Goal: Transaction & Acquisition: Purchase product/service

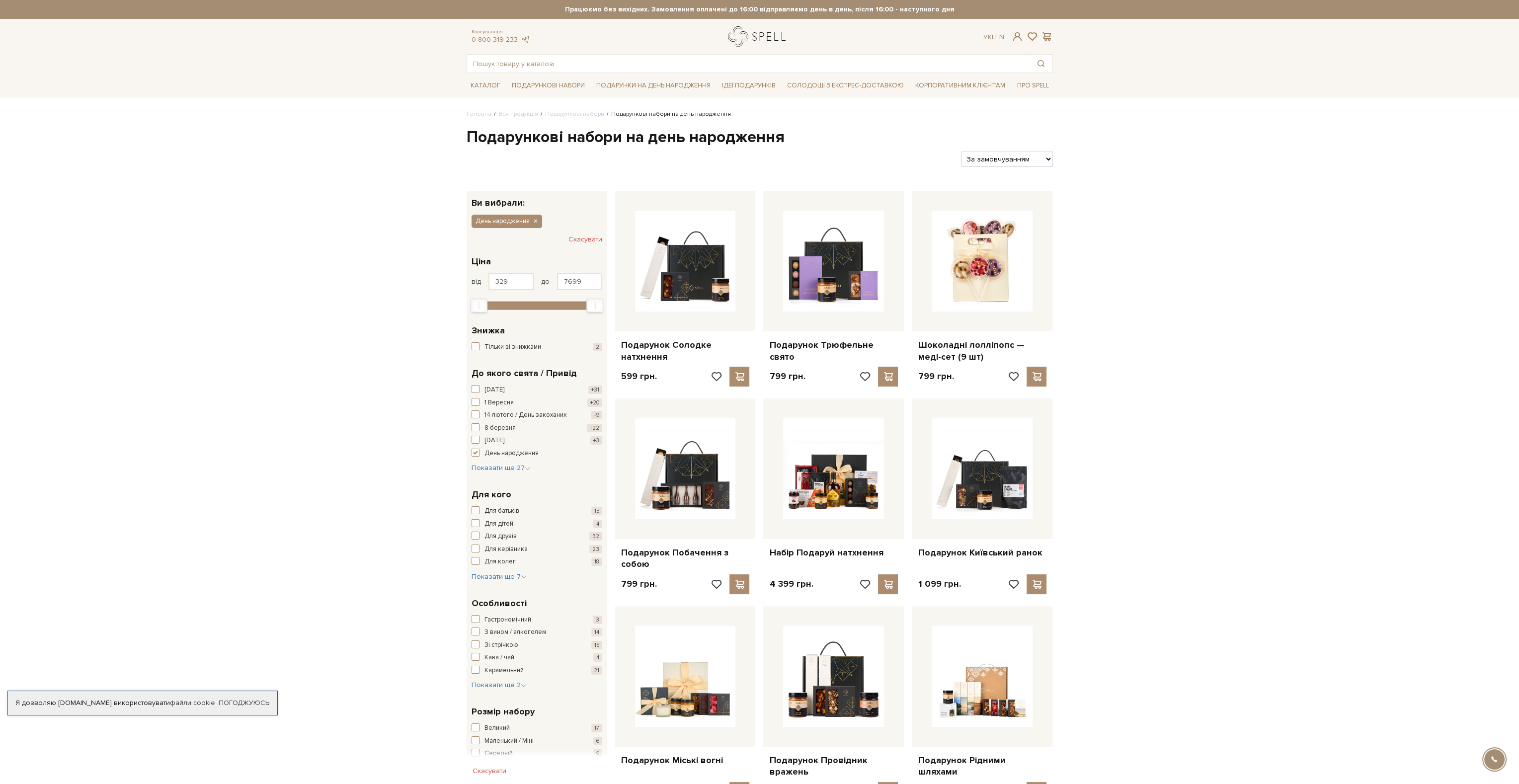
click at [768, 37] on link "logo" at bounding box center [759, 36] width 62 height 20
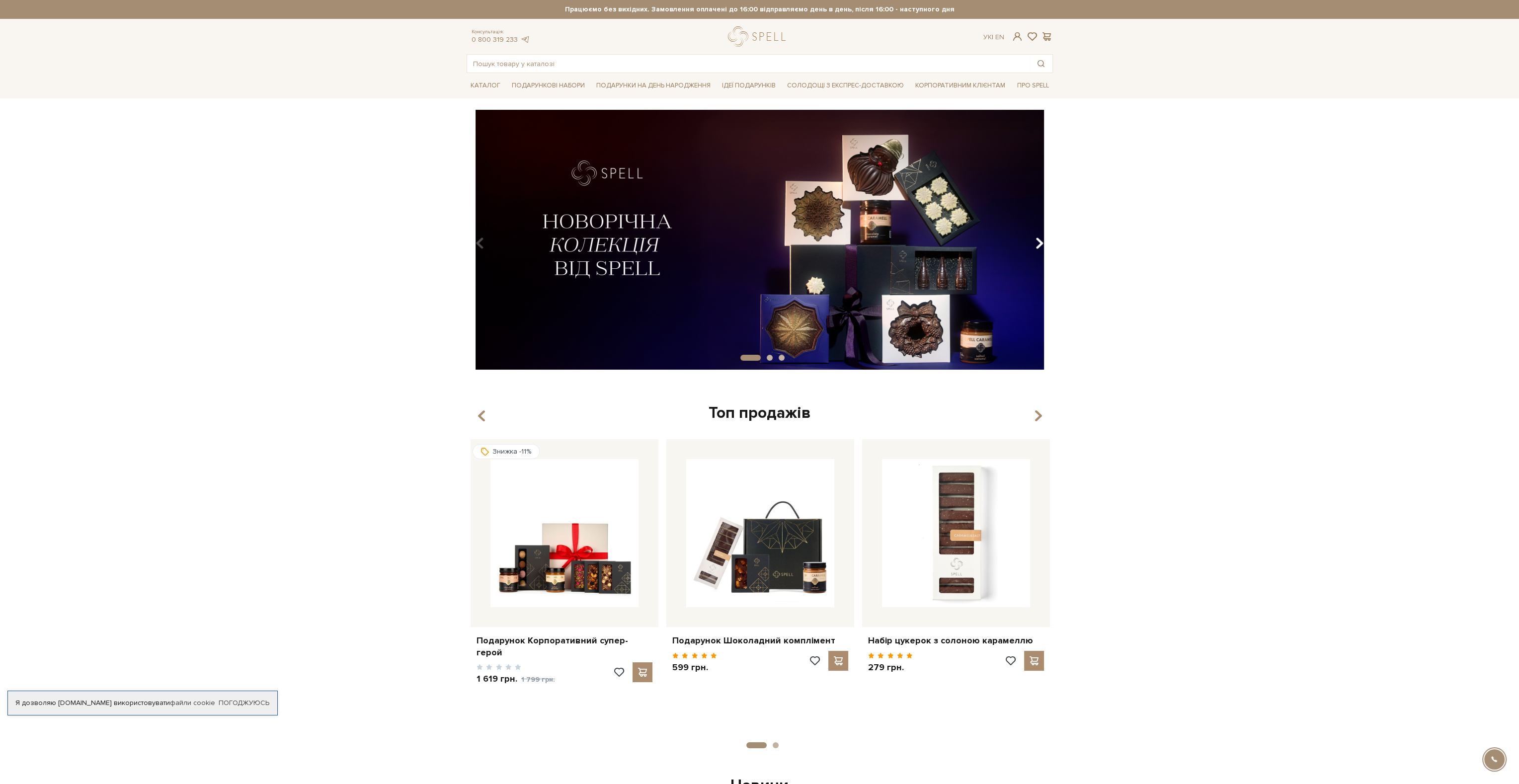
click at [1032, 242] on button "Carousel Navigation" at bounding box center [1037, 244] width 14 height 23
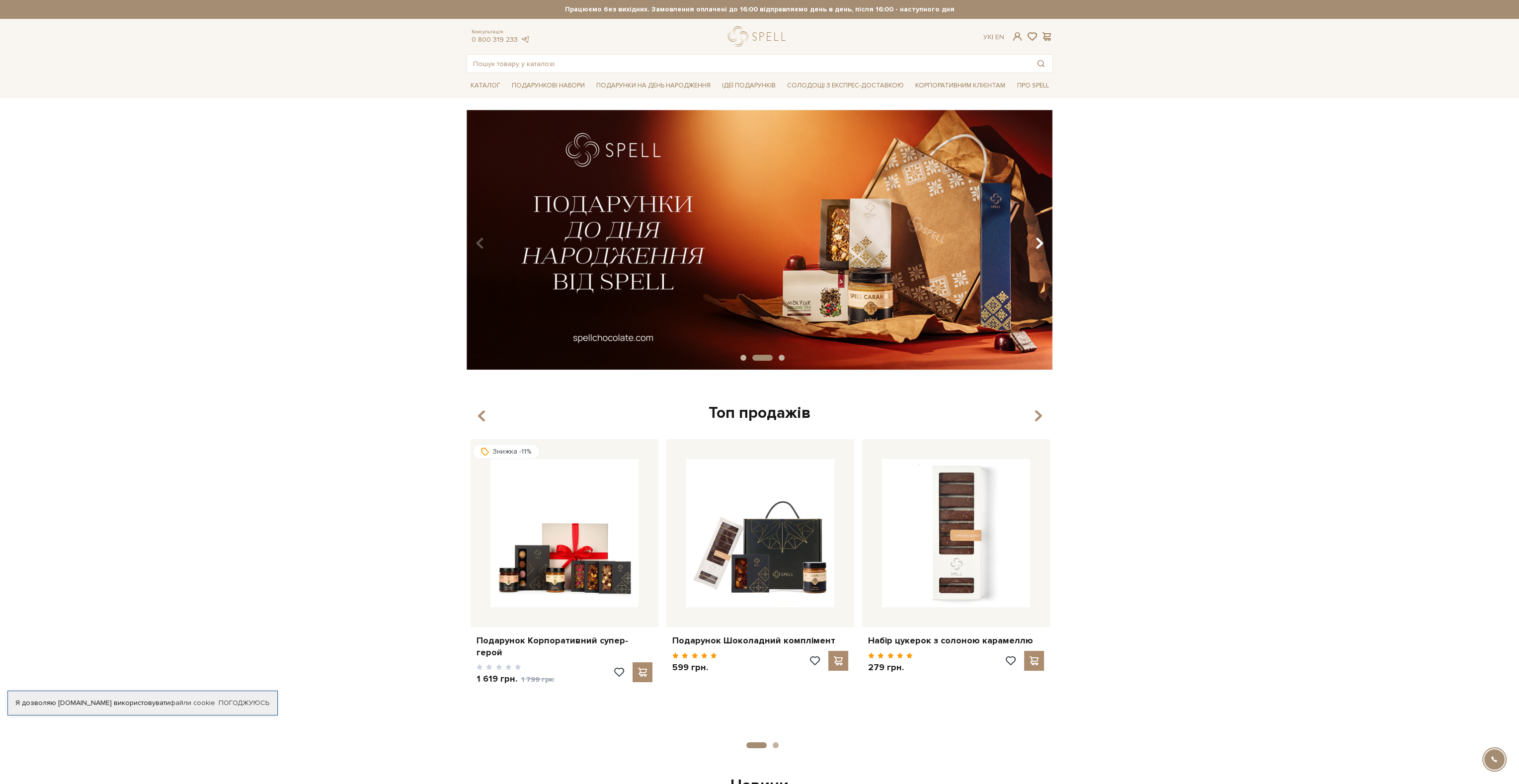
click at [1034, 236] on button "Carousel Navigation" at bounding box center [1037, 244] width 14 height 23
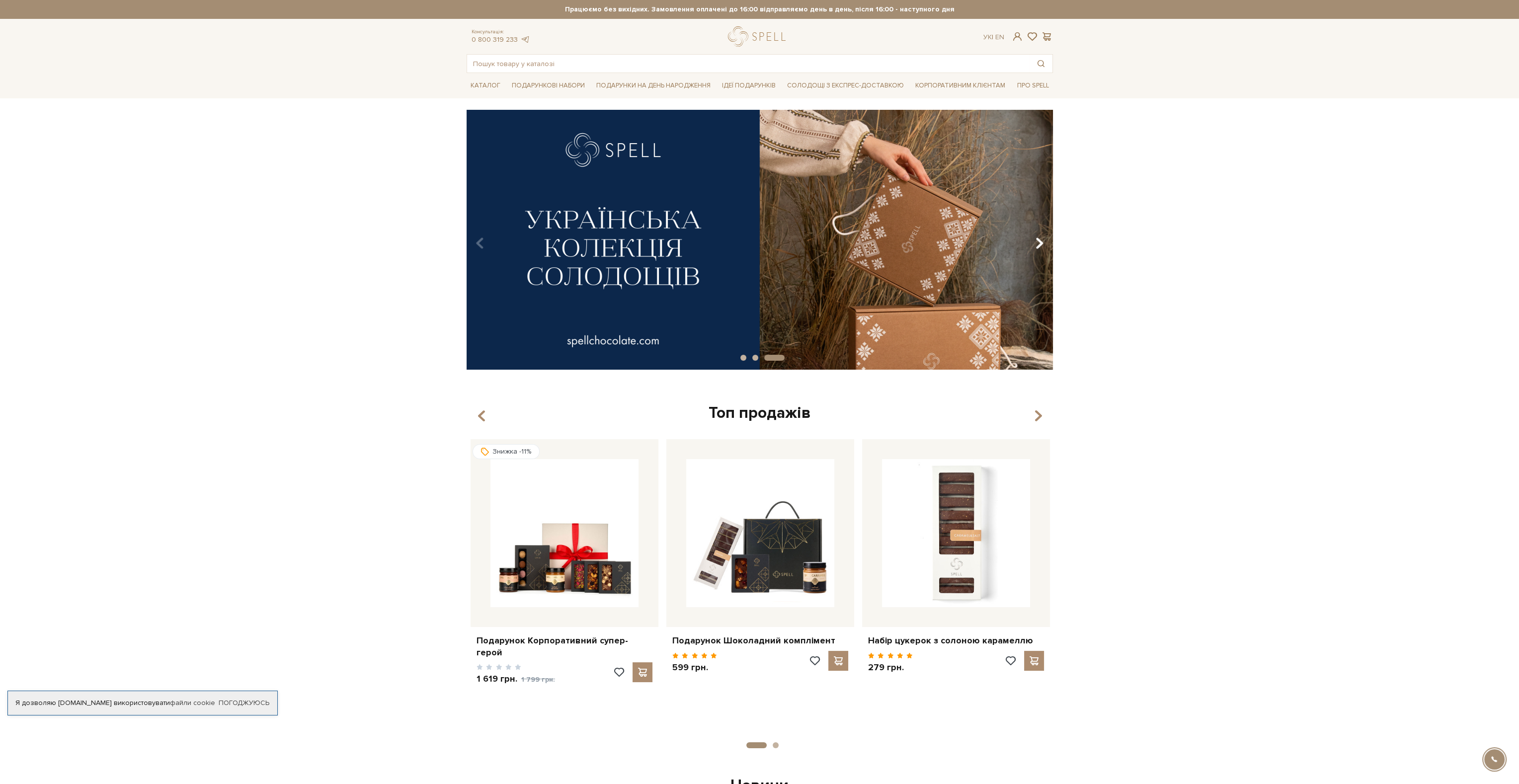
click at [1035, 235] on button "Carousel Navigation" at bounding box center [1037, 244] width 14 height 23
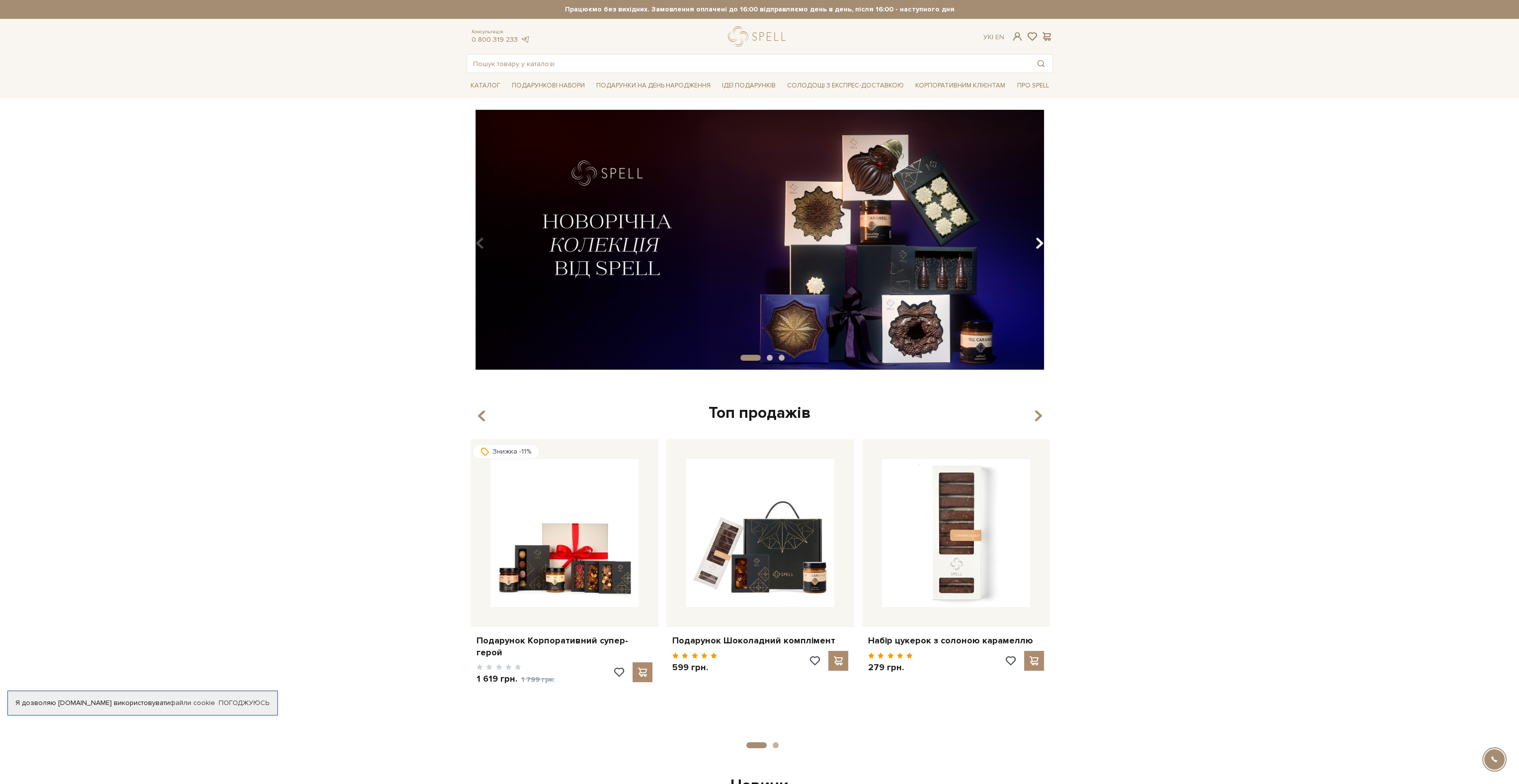
click at [1035, 235] on button "Carousel Navigation" at bounding box center [1037, 244] width 14 height 23
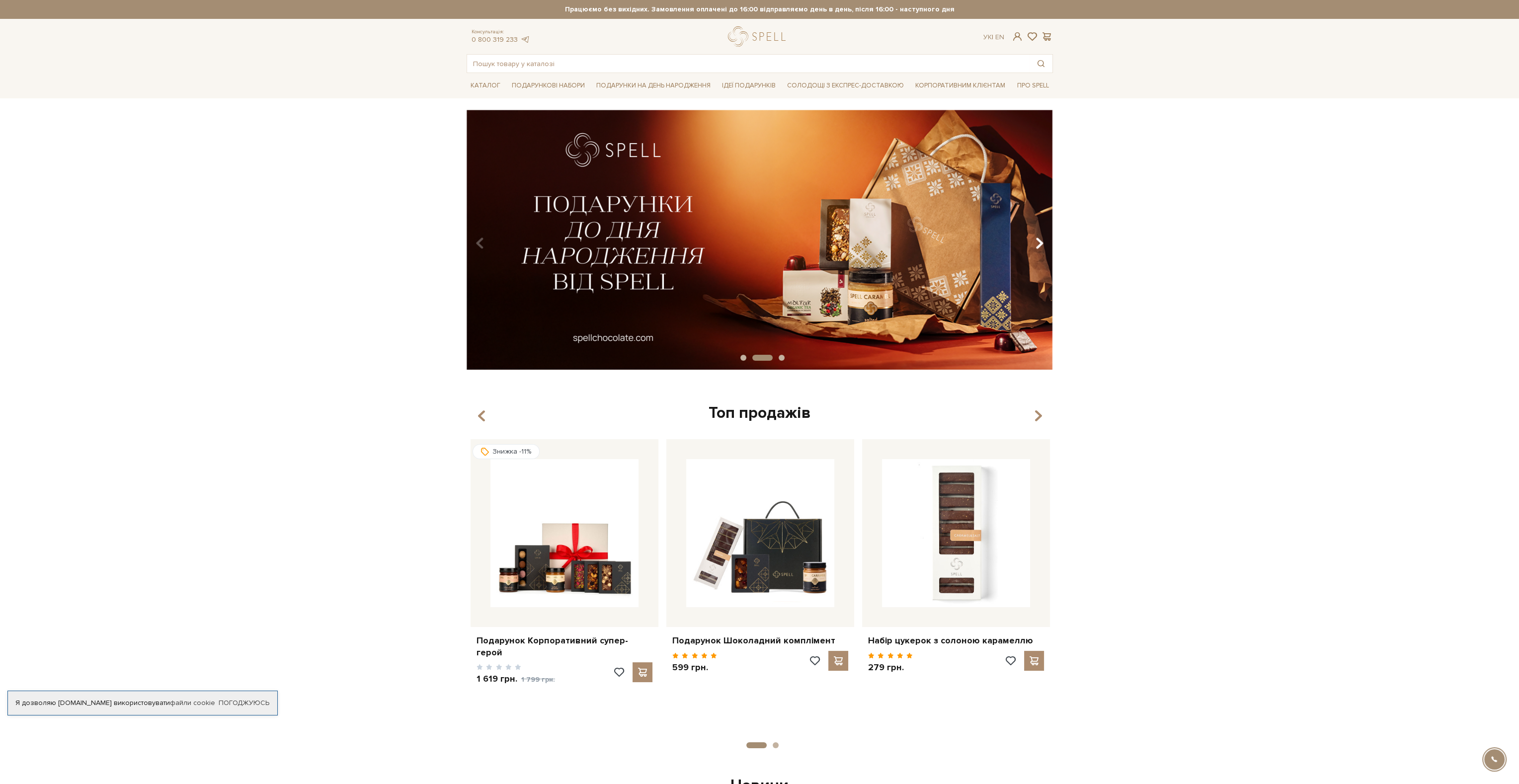
click at [1036, 234] on button "Carousel Navigation" at bounding box center [1037, 244] width 14 height 23
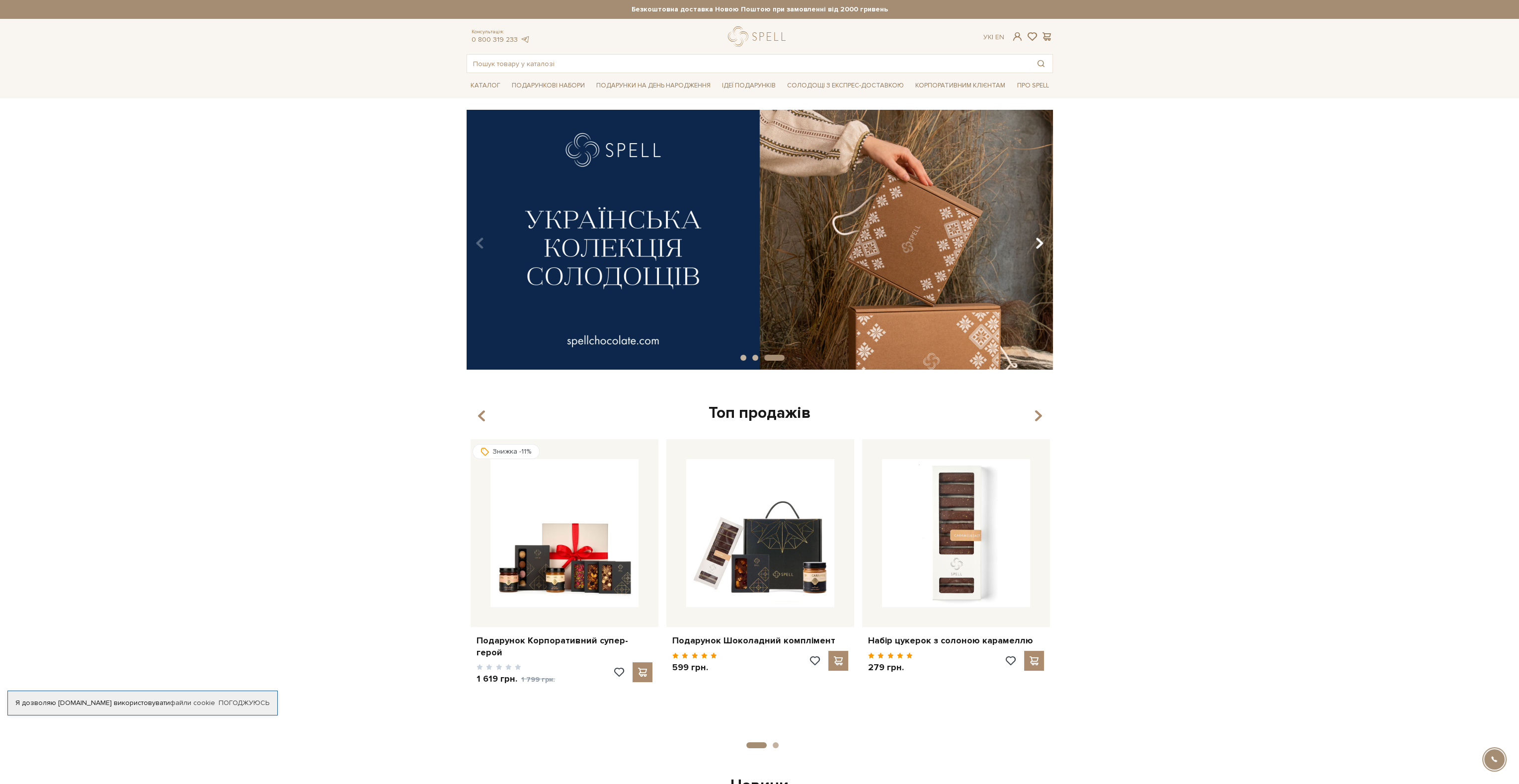
click at [1036, 234] on button "Carousel Navigation" at bounding box center [1037, 244] width 14 height 23
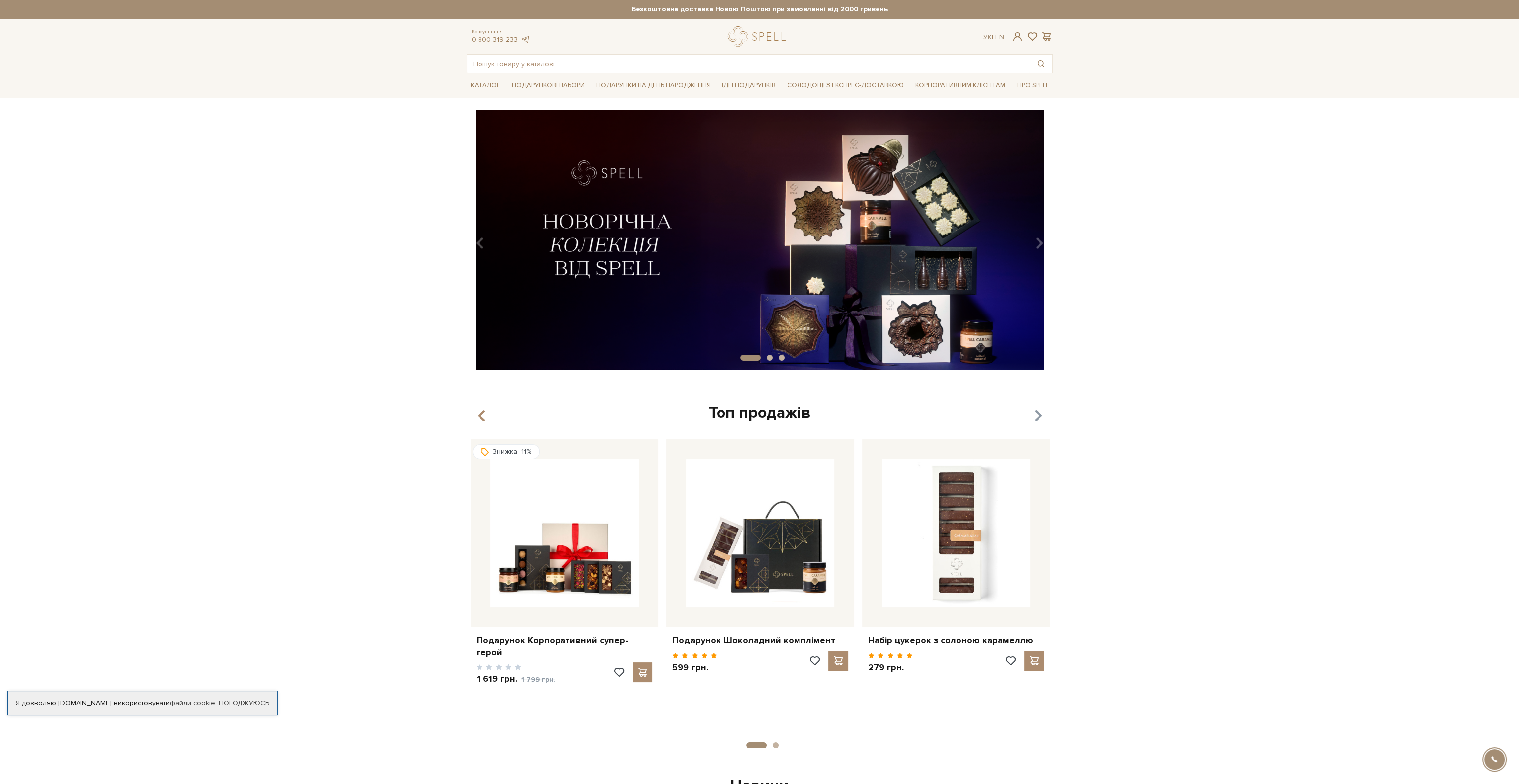
click at [1038, 411] on icon "button" at bounding box center [1038, 416] width 8 height 17
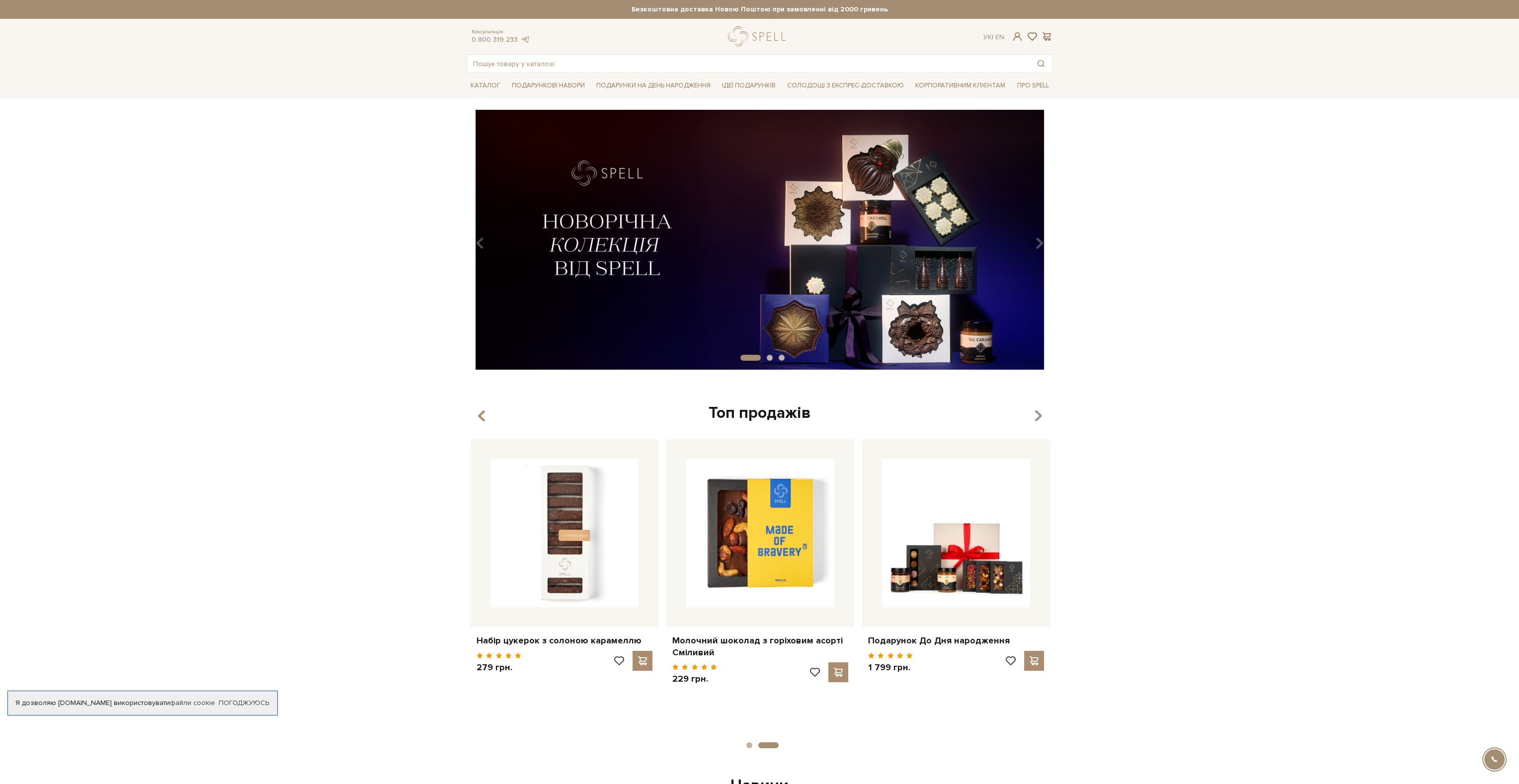
click at [1038, 411] on icon "button" at bounding box center [1038, 416] width 8 height 17
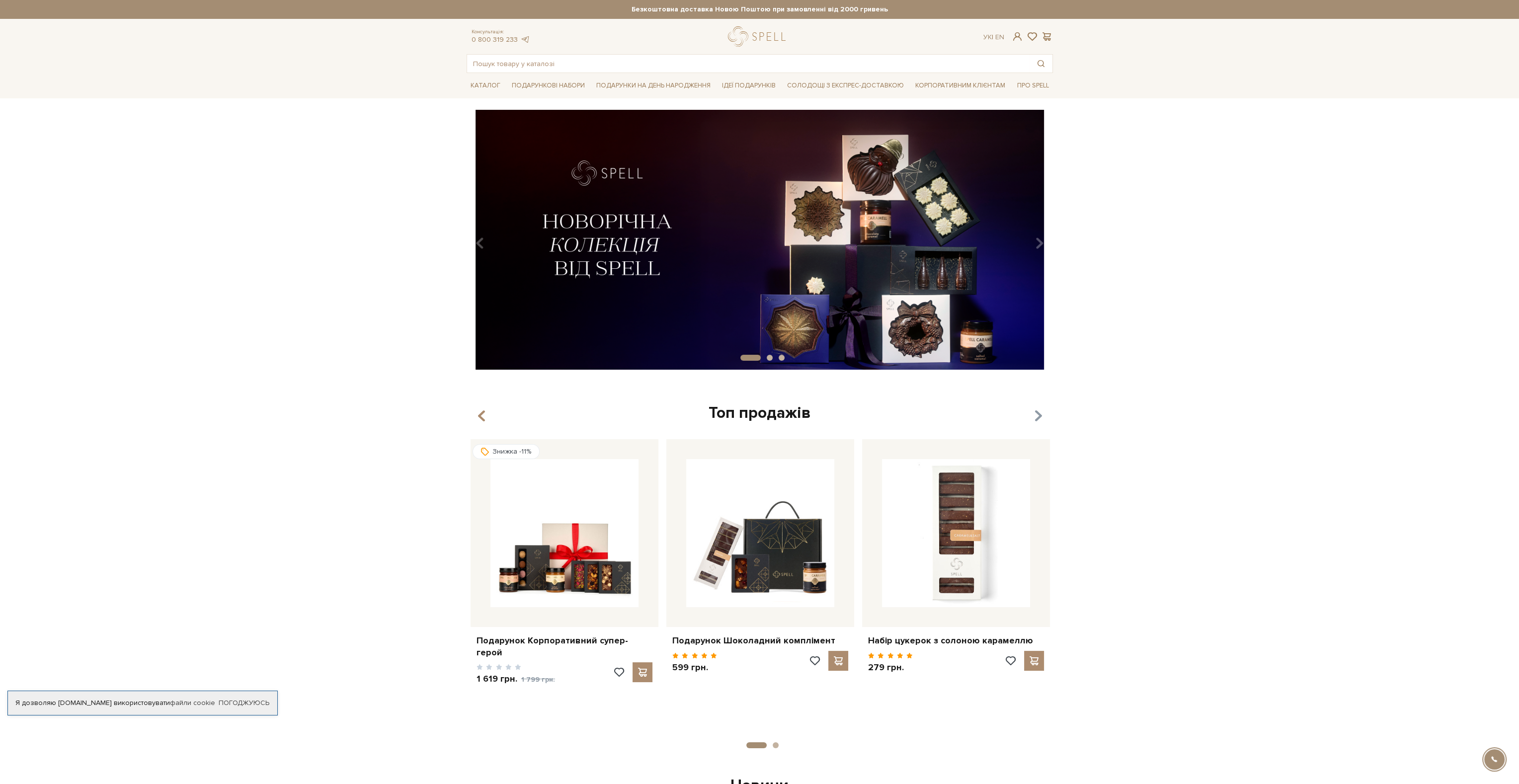
click at [1039, 411] on icon "button" at bounding box center [1038, 416] width 8 height 17
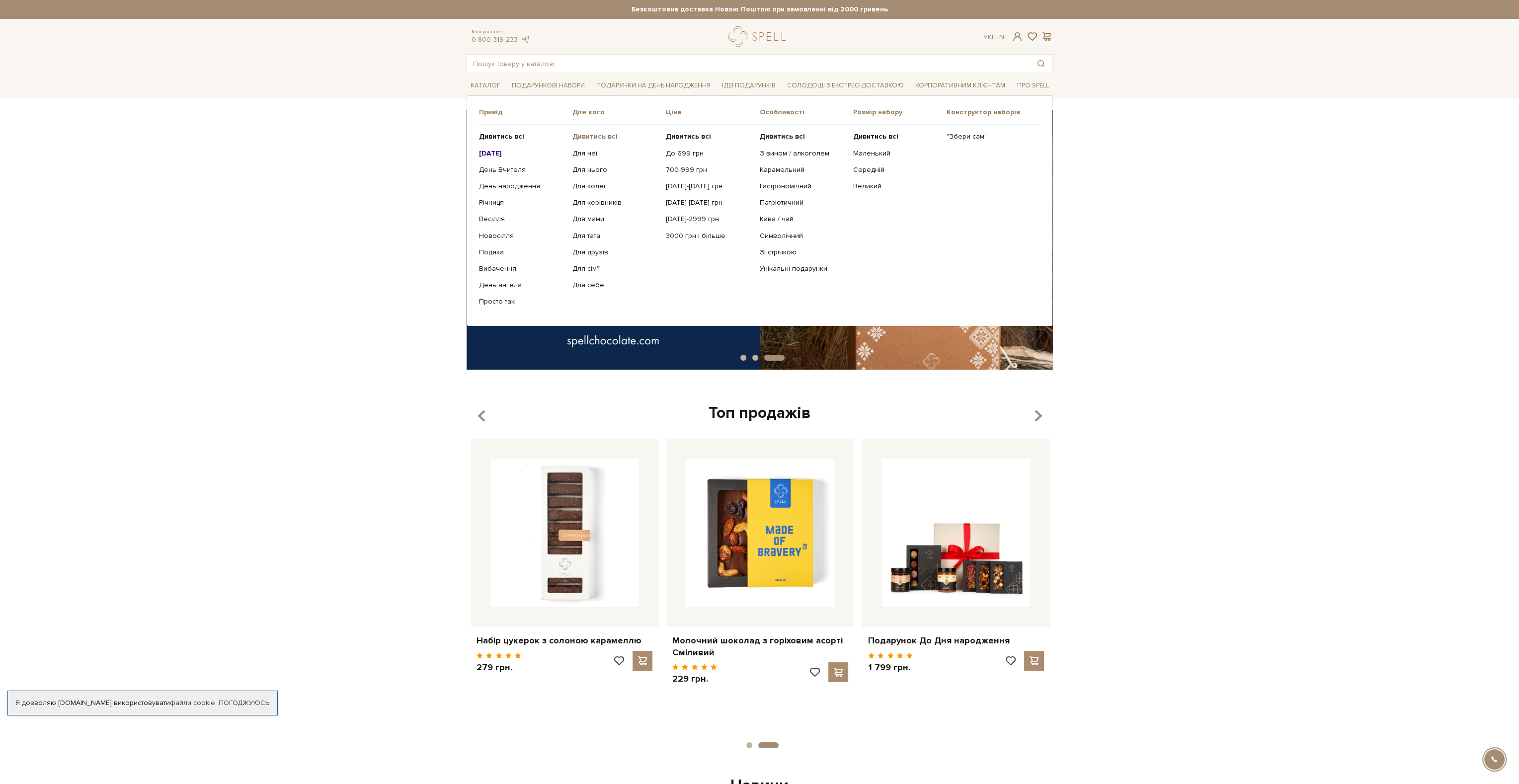
click at [593, 136] on b "Дивитись всі" at bounding box center [595, 136] width 45 height 8
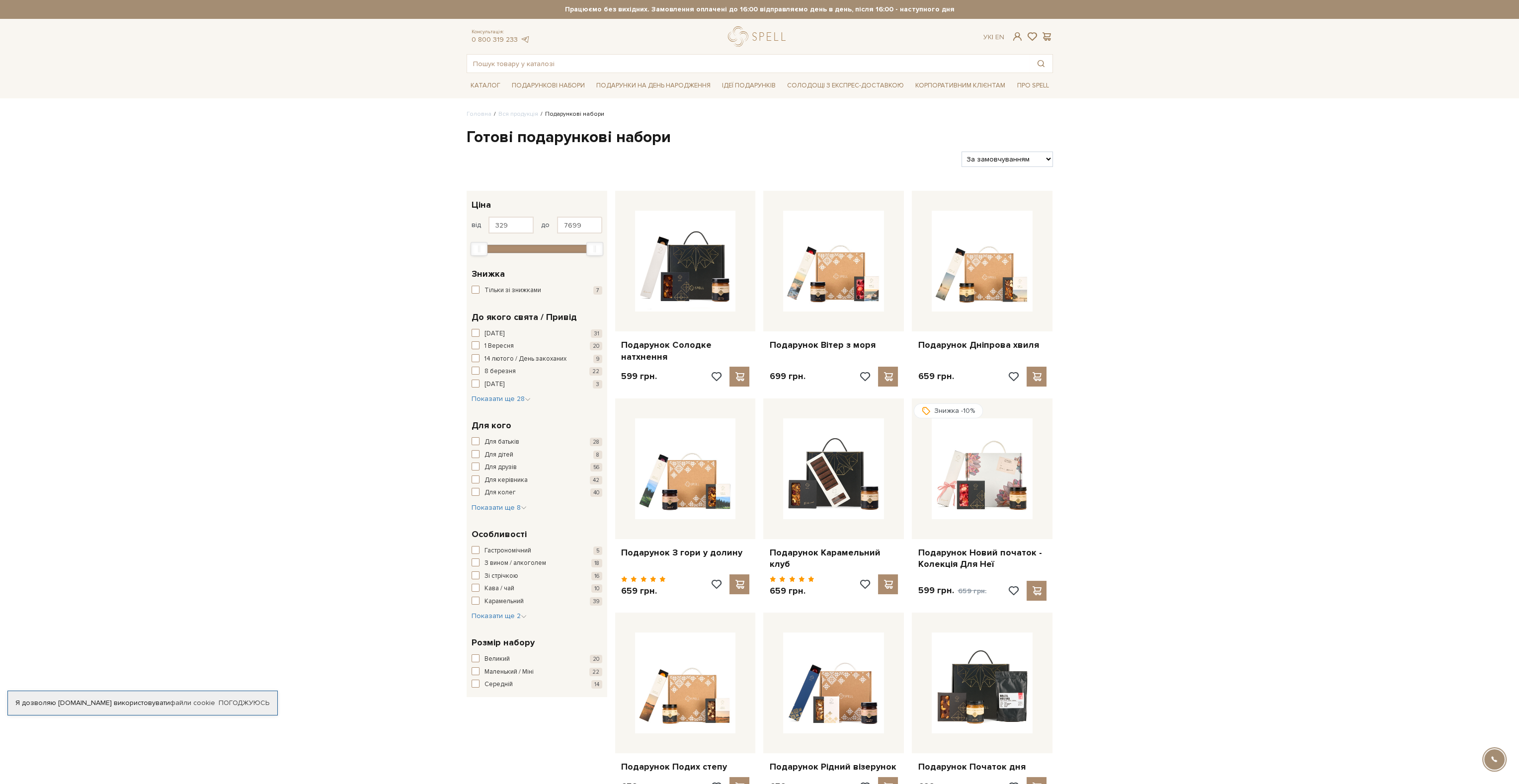
click at [1029, 158] on select "За замовчуванням За Ціною (зростання) За Ціною (зменшення) Новинки За популярні…" at bounding box center [1007, 159] width 91 height 15
select select "https://spellchocolate.com/our-productions/podarunkovi-box/?sort=p.date_added&o…"
click at [962, 152] on select "За замовчуванням За Ціною (зростання) За Ціною (зменшення) Новинки За популярні…" at bounding box center [1007, 159] width 91 height 15
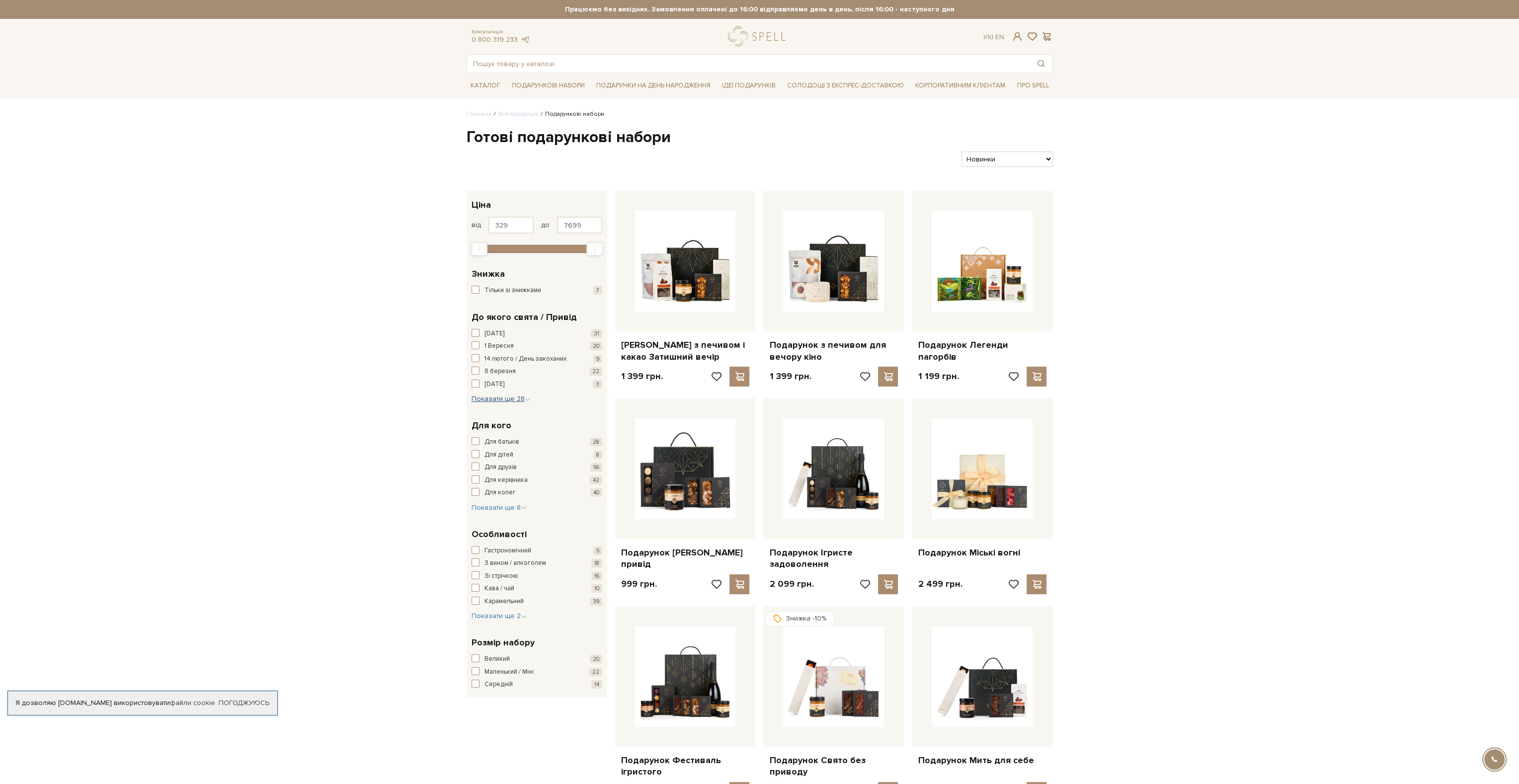
click at [494, 397] on span "Показати ще 28" at bounding box center [501, 399] width 59 height 8
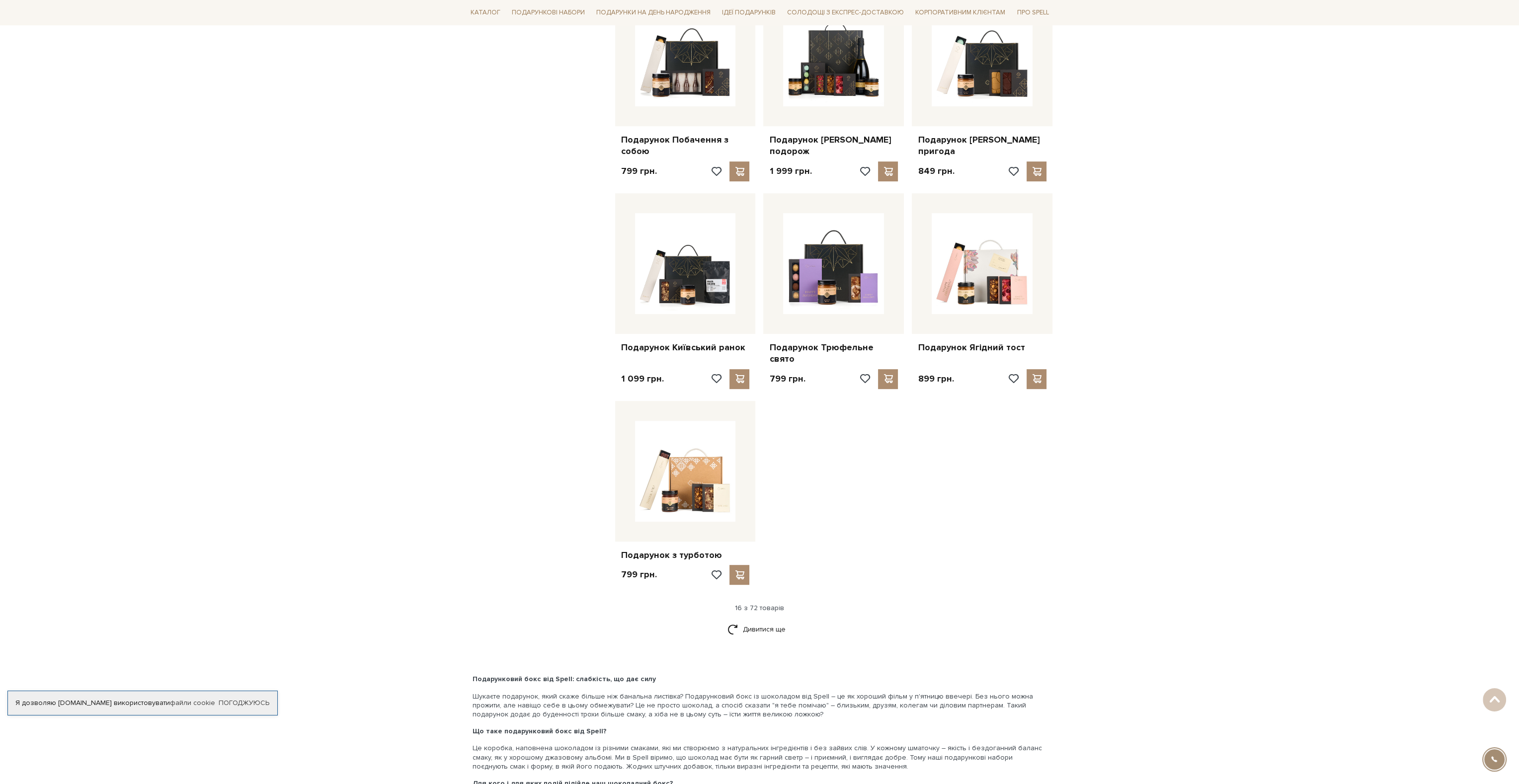
scroll to position [944, 0]
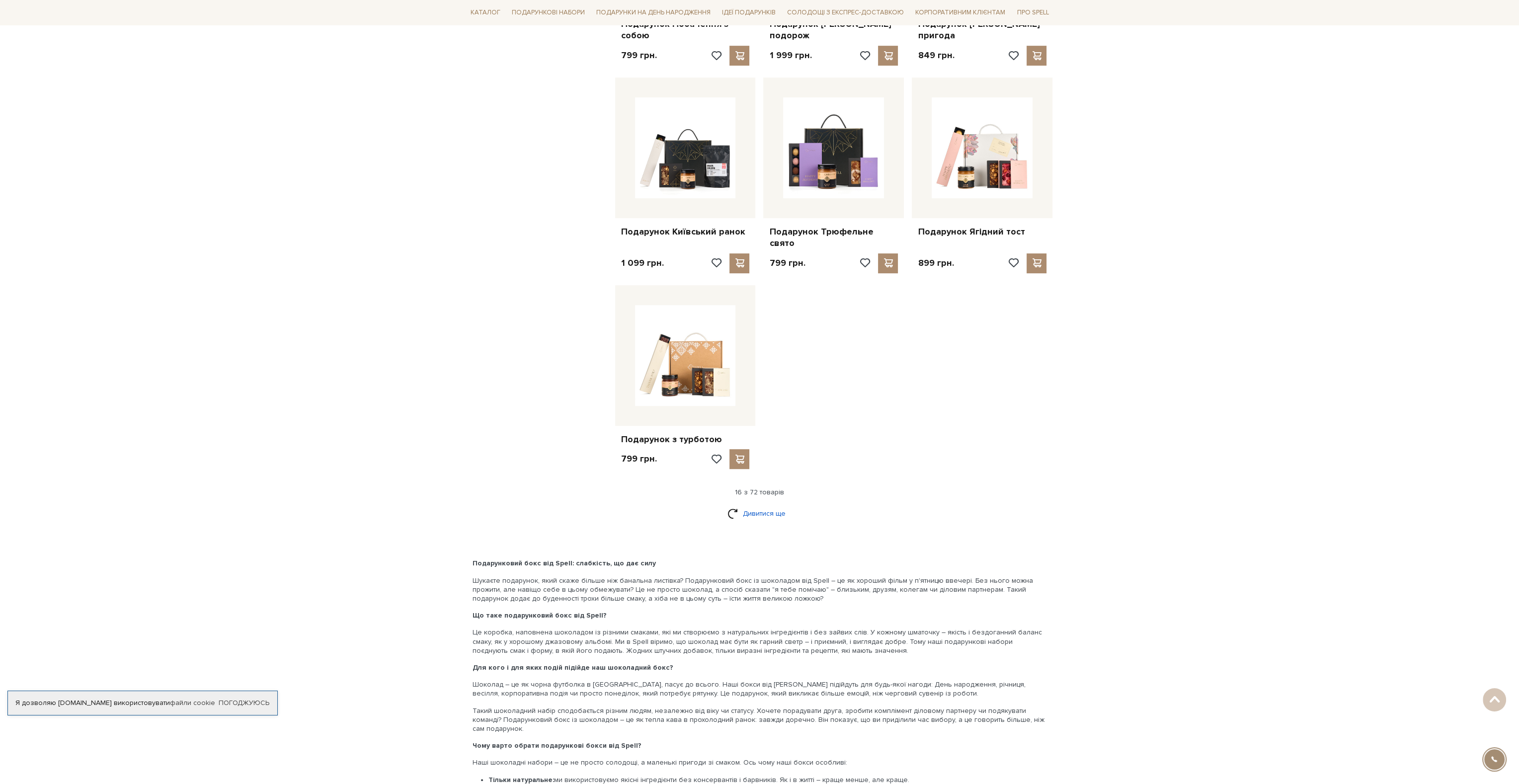
click at [769, 505] on link "Дивитися ще" at bounding box center [760, 513] width 65 height 17
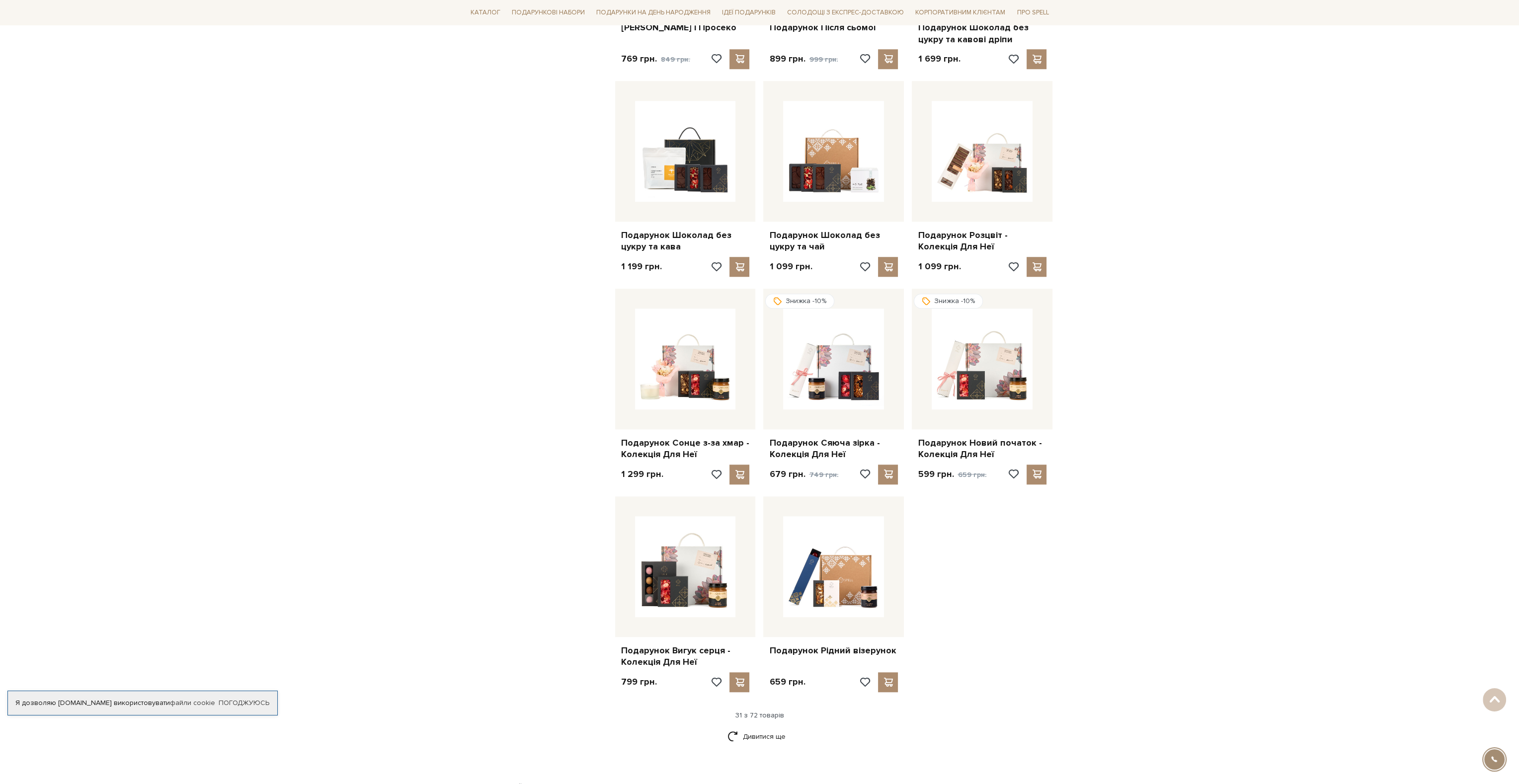
scroll to position [1888, 0]
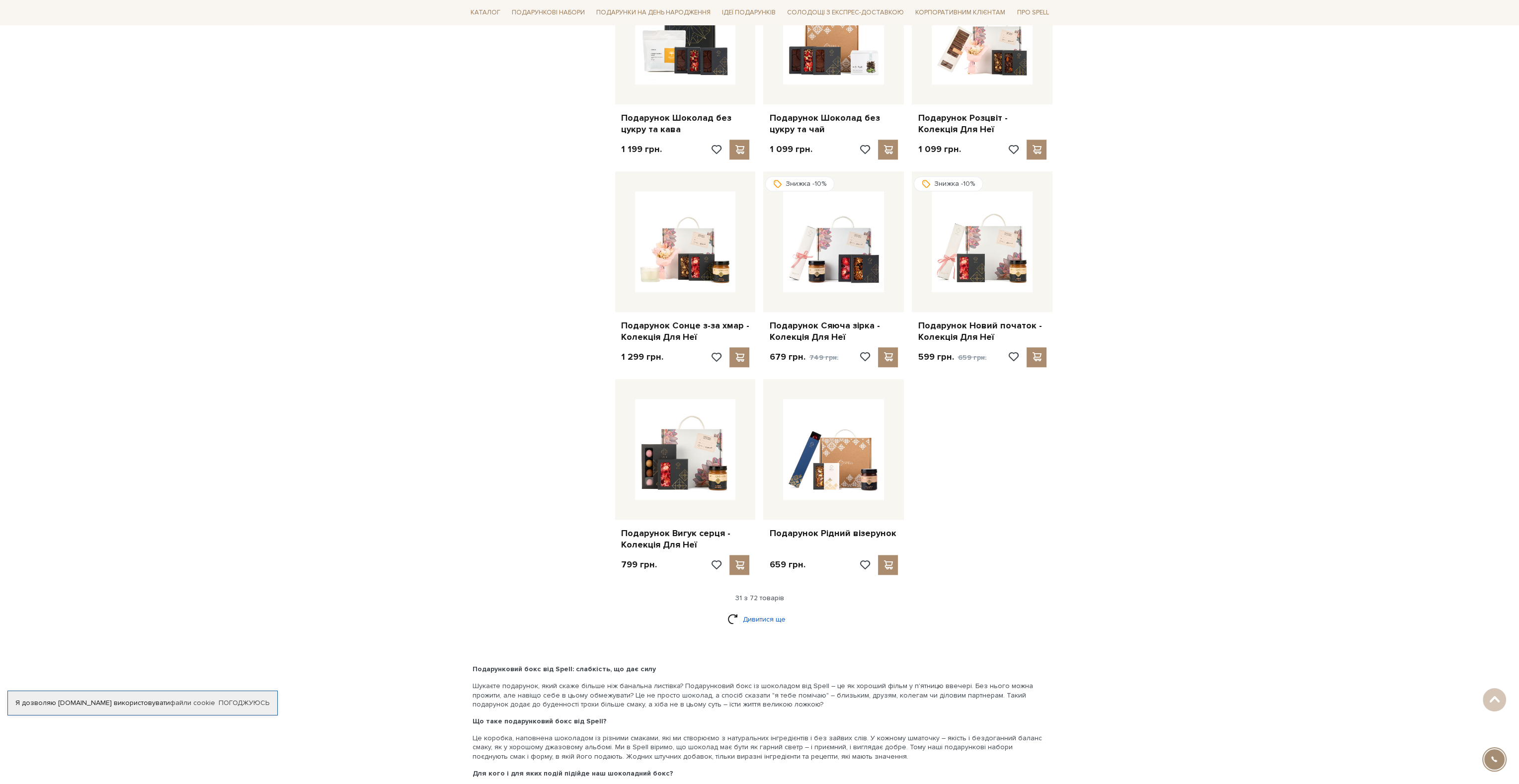
click at [751, 611] on link "Дивитися ще" at bounding box center [760, 619] width 65 height 17
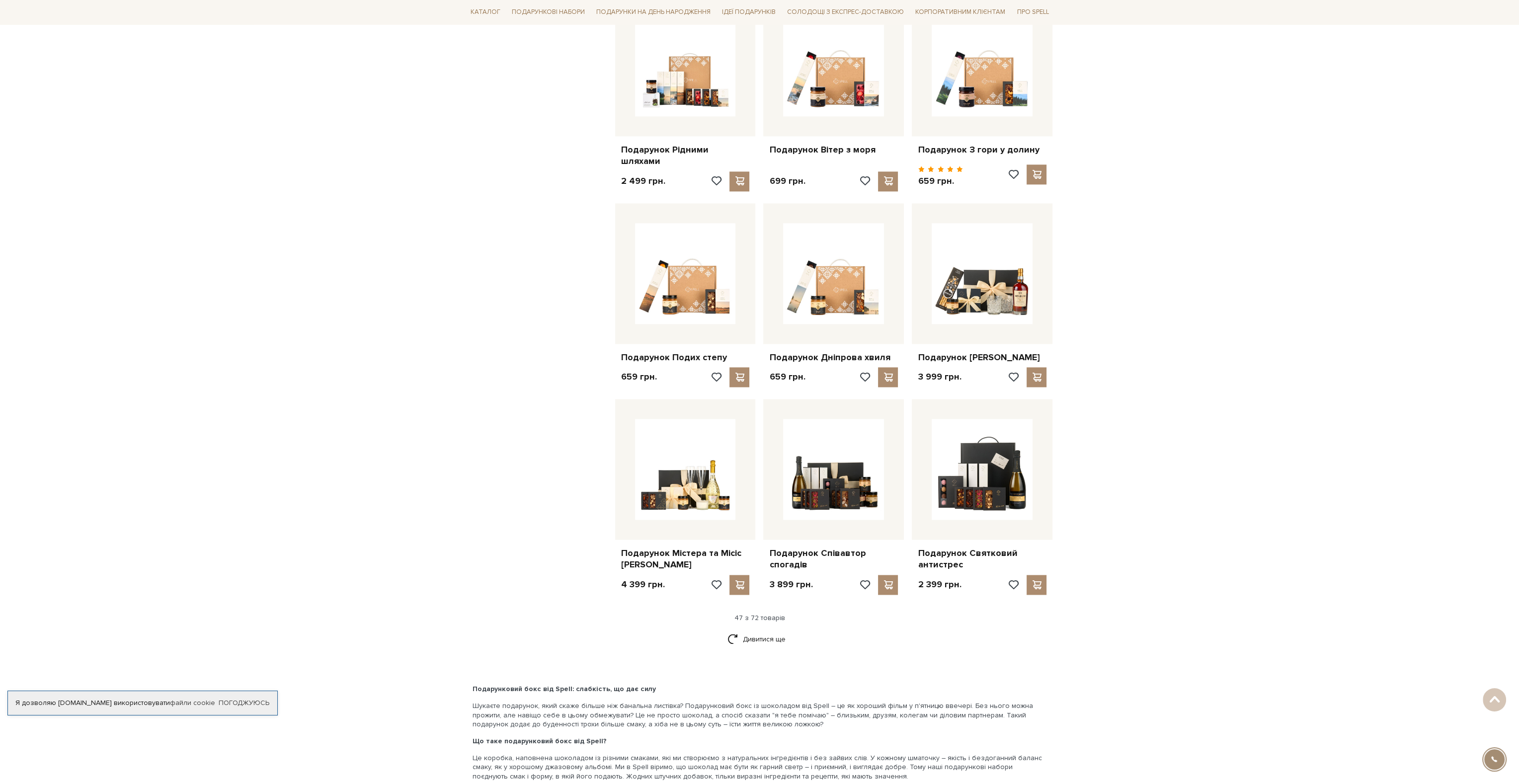
scroll to position [2981, 0]
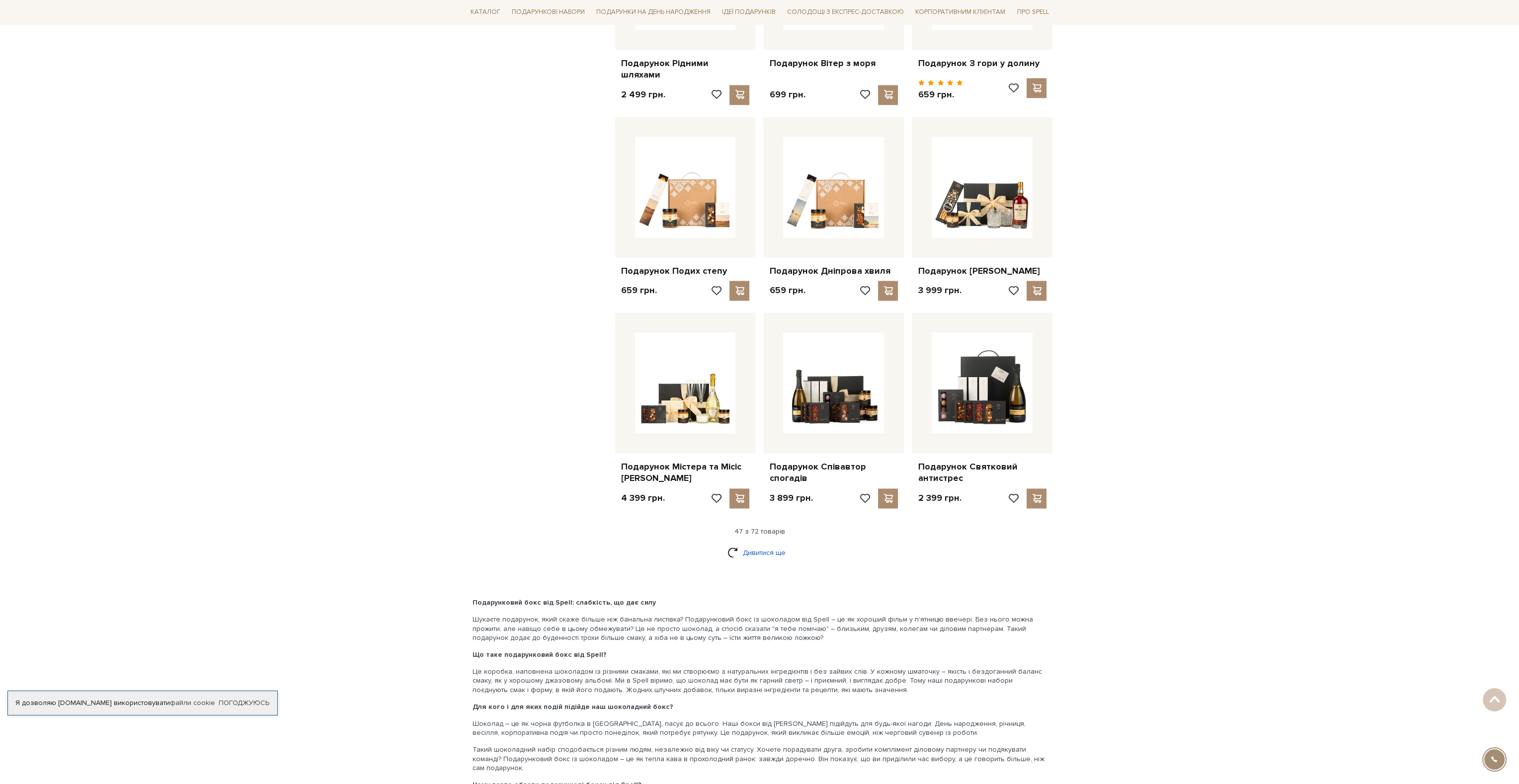
click at [749, 544] on link "Дивитися ще" at bounding box center [760, 552] width 65 height 17
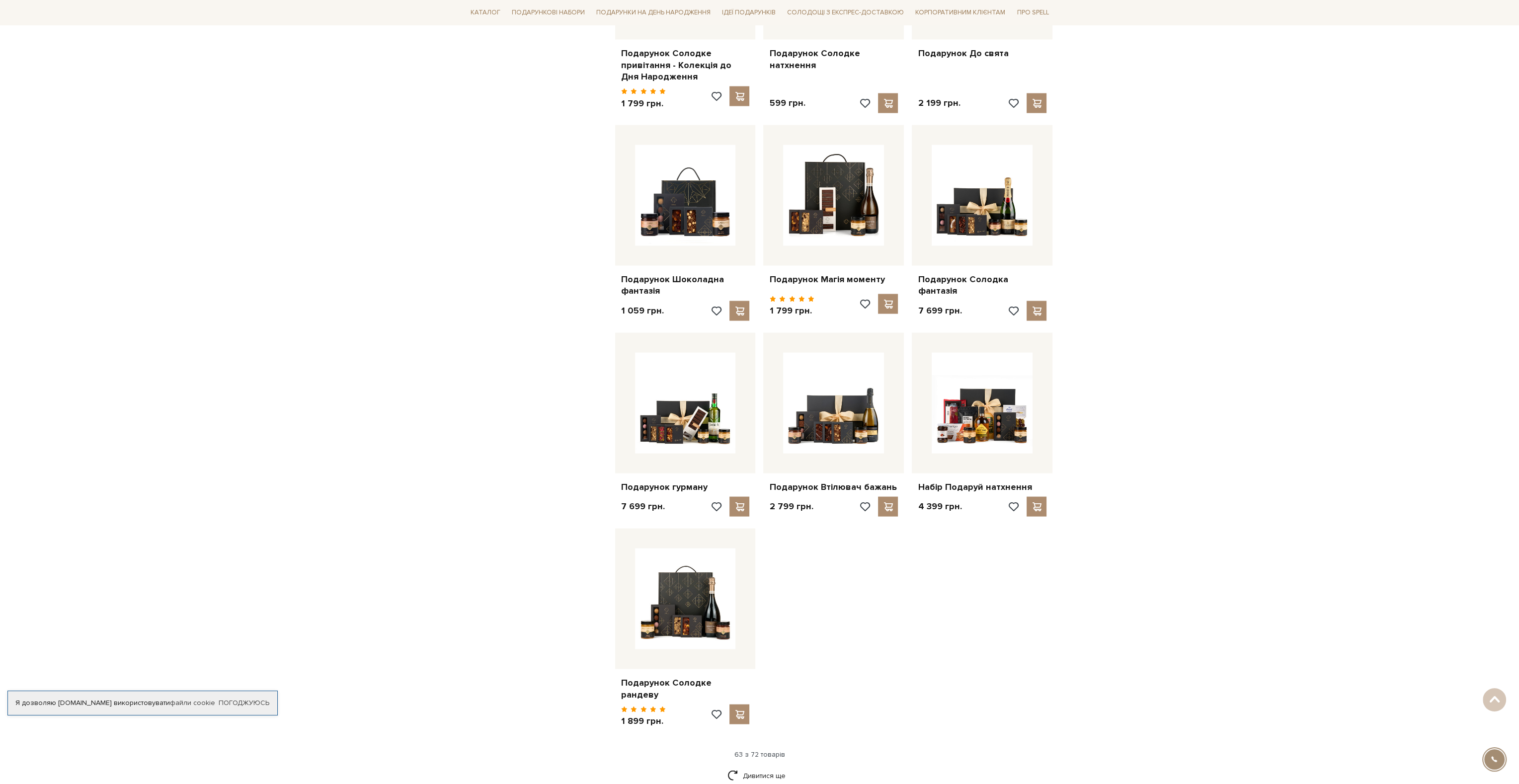
scroll to position [4174, 0]
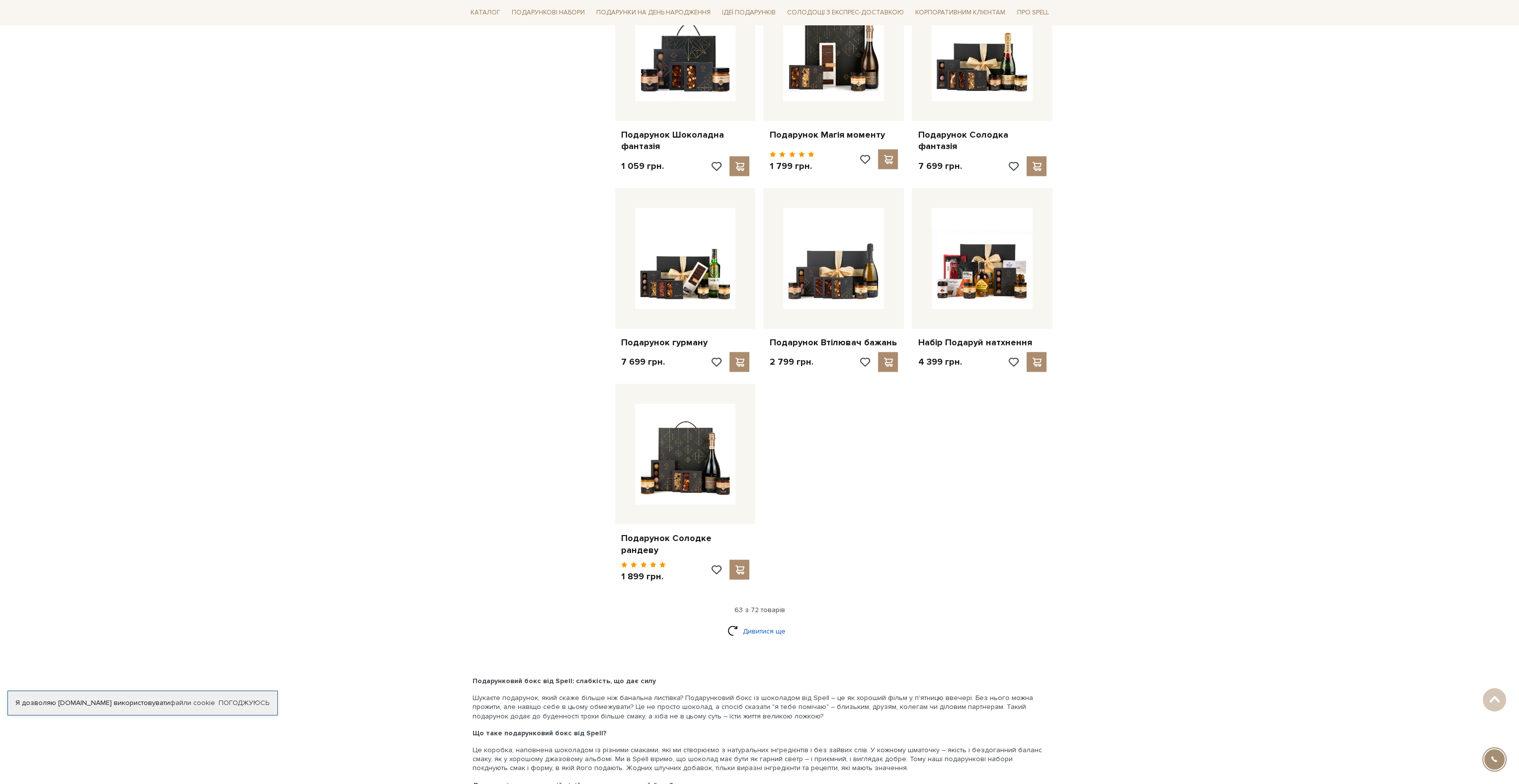
drag, startPoint x: 757, startPoint y: 603, endPoint x: 746, endPoint y: 600, distance: 11.4
click at [756, 623] on link "Дивитися ще" at bounding box center [760, 631] width 65 height 17
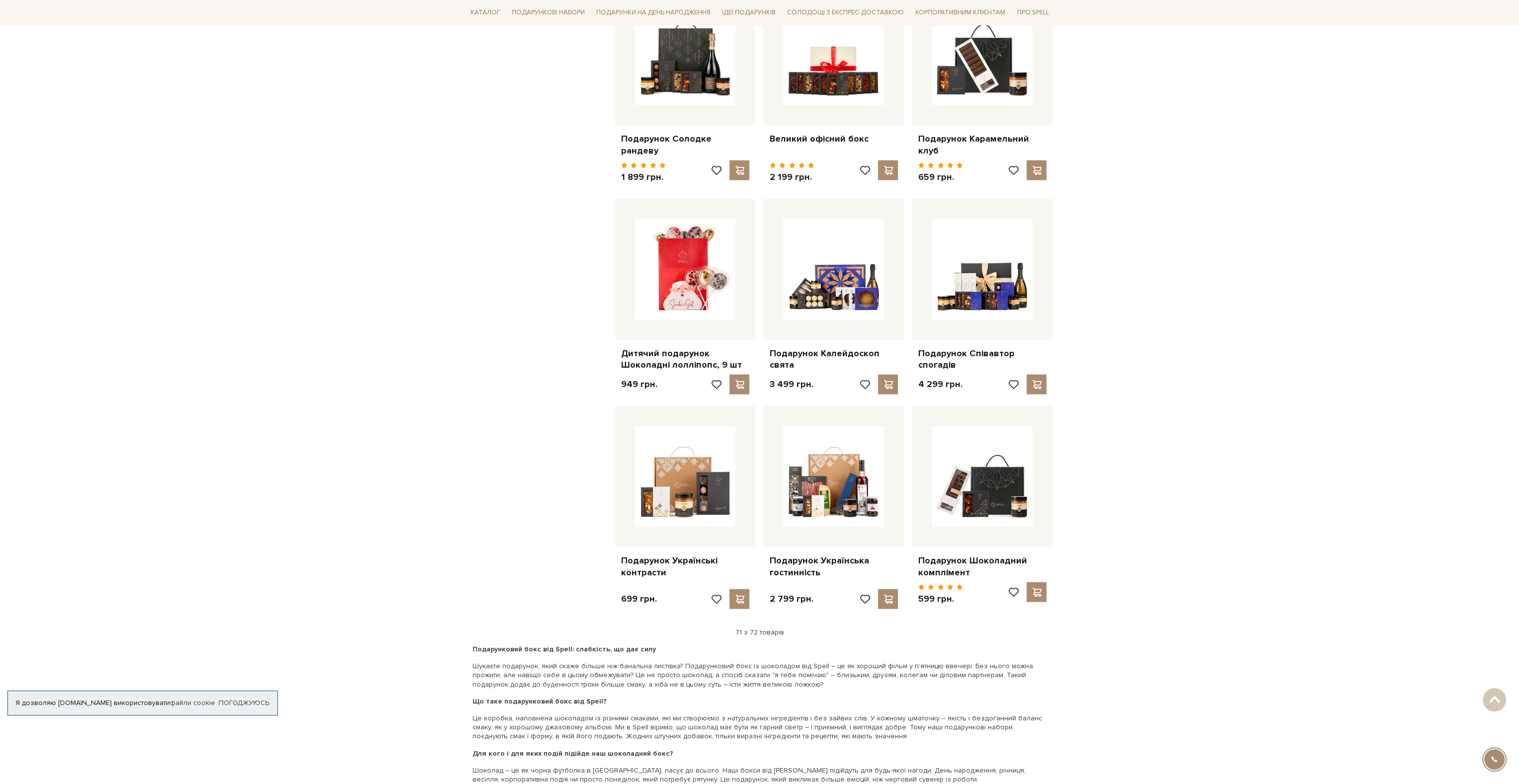
scroll to position [4721, 0]
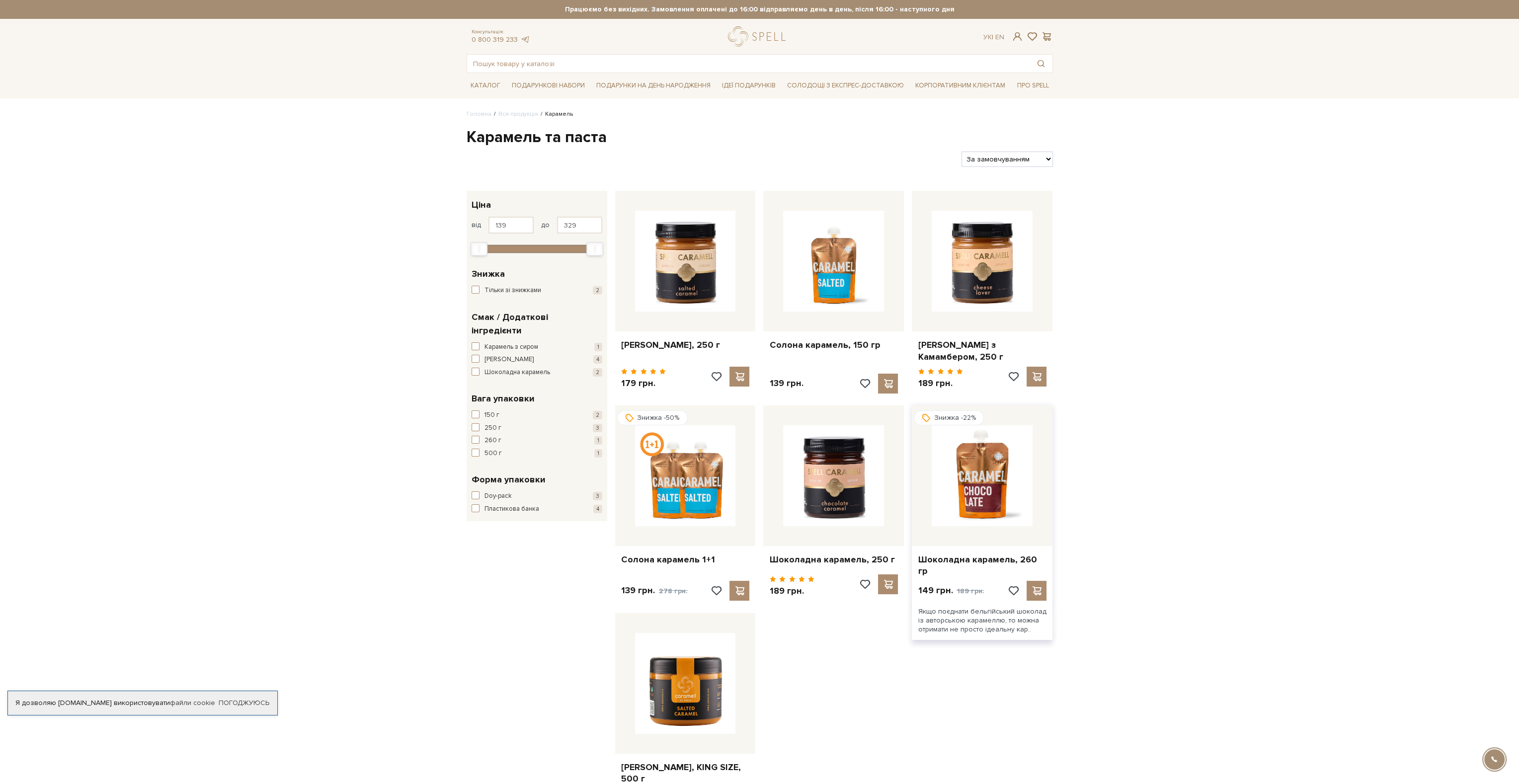
click at [973, 485] on img at bounding box center [982, 476] width 101 height 101
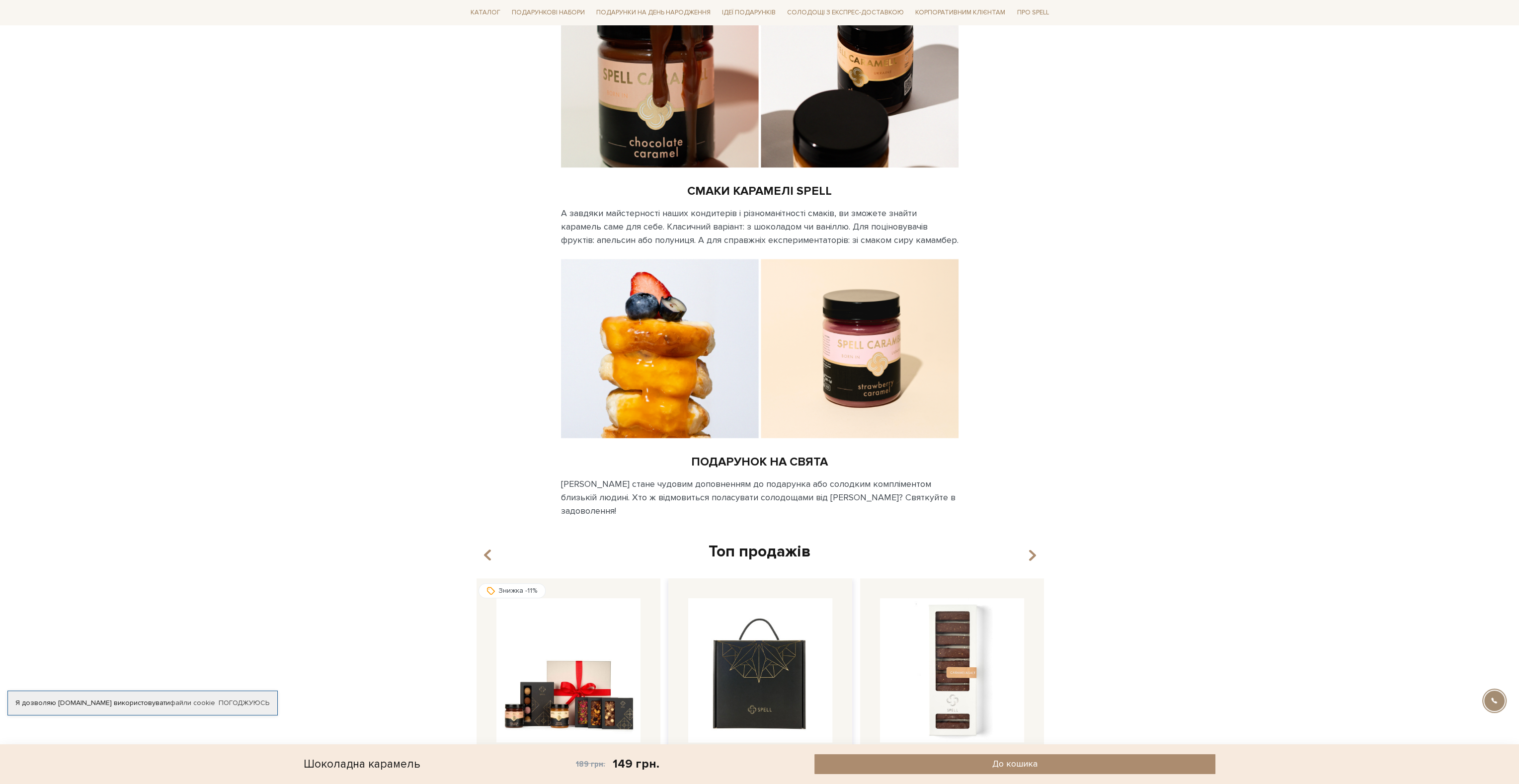
scroll to position [1575, 0]
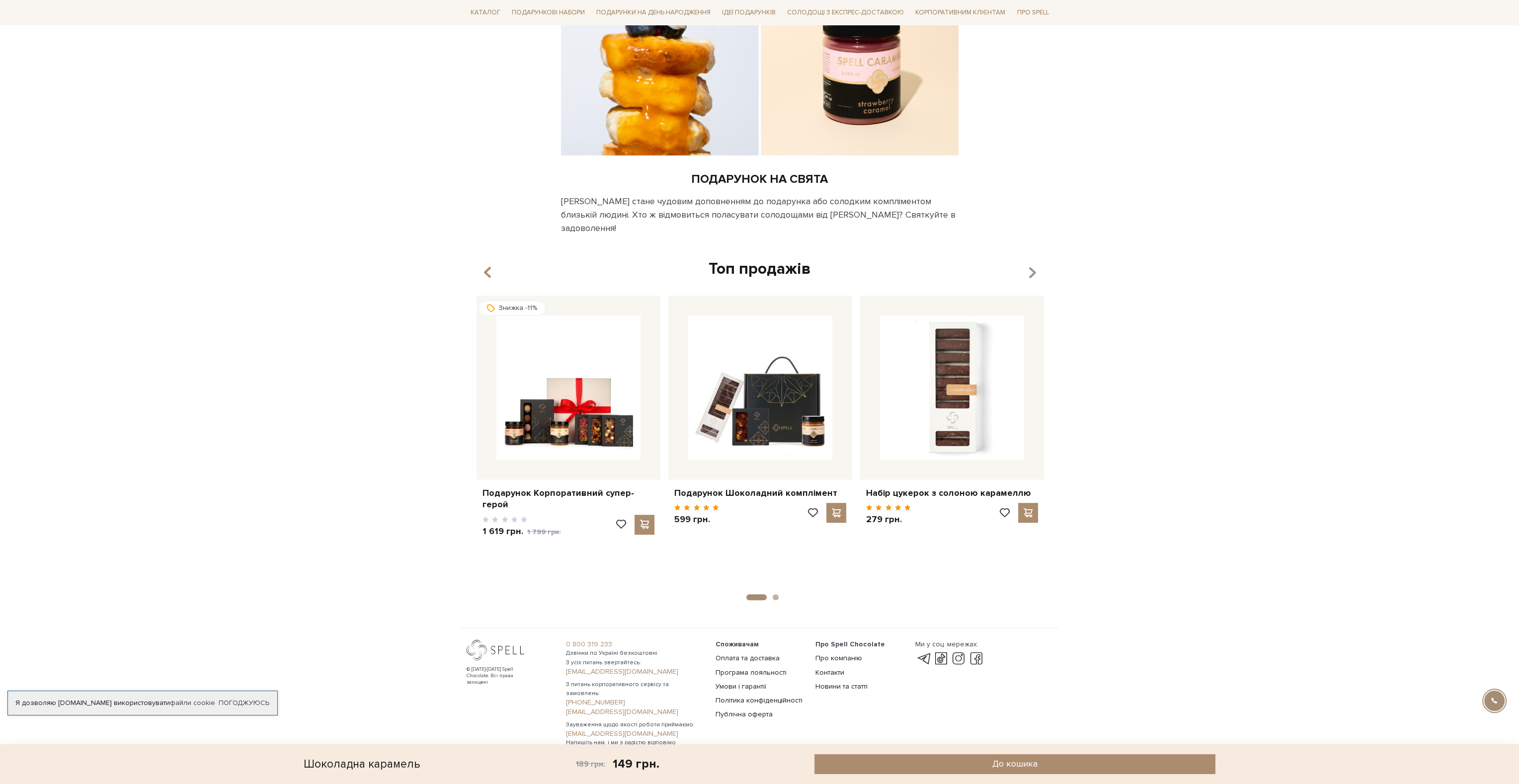
click at [1032, 264] on icon "button" at bounding box center [1032, 272] width 8 height 17
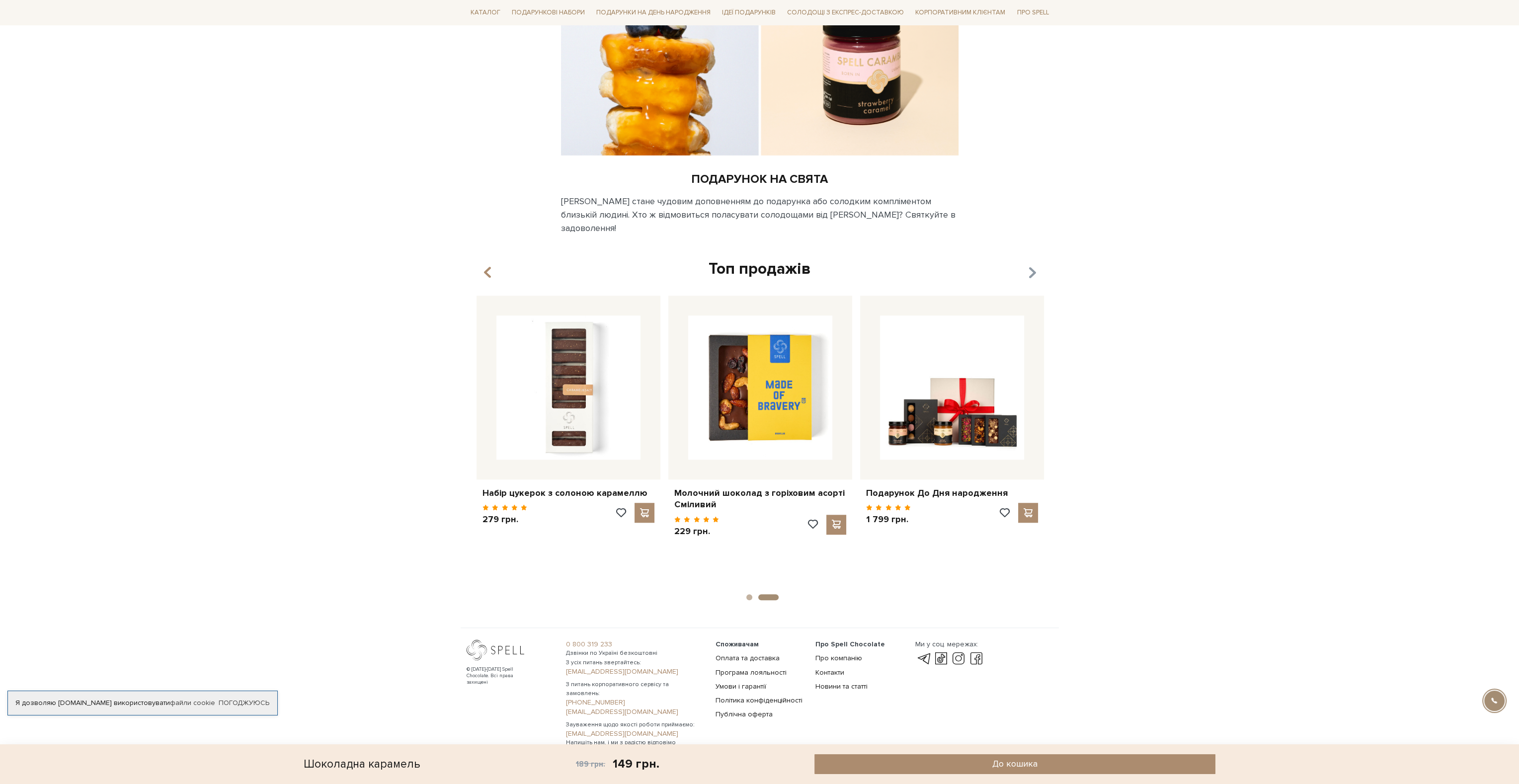
click at [1032, 264] on icon "button" at bounding box center [1032, 272] width 8 height 17
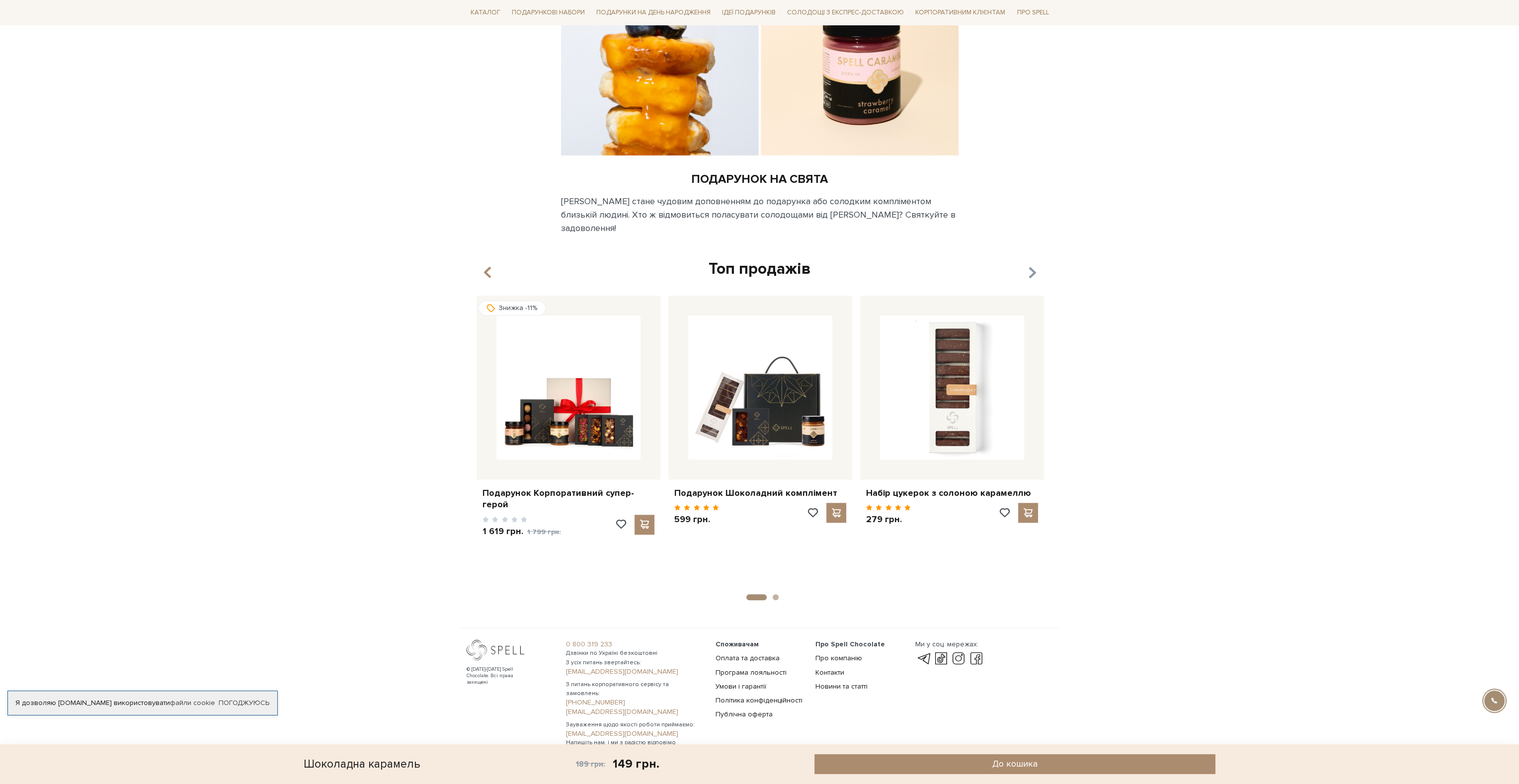
click at [1032, 264] on icon "button" at bounding box center [1032, 272] width 8 height 17
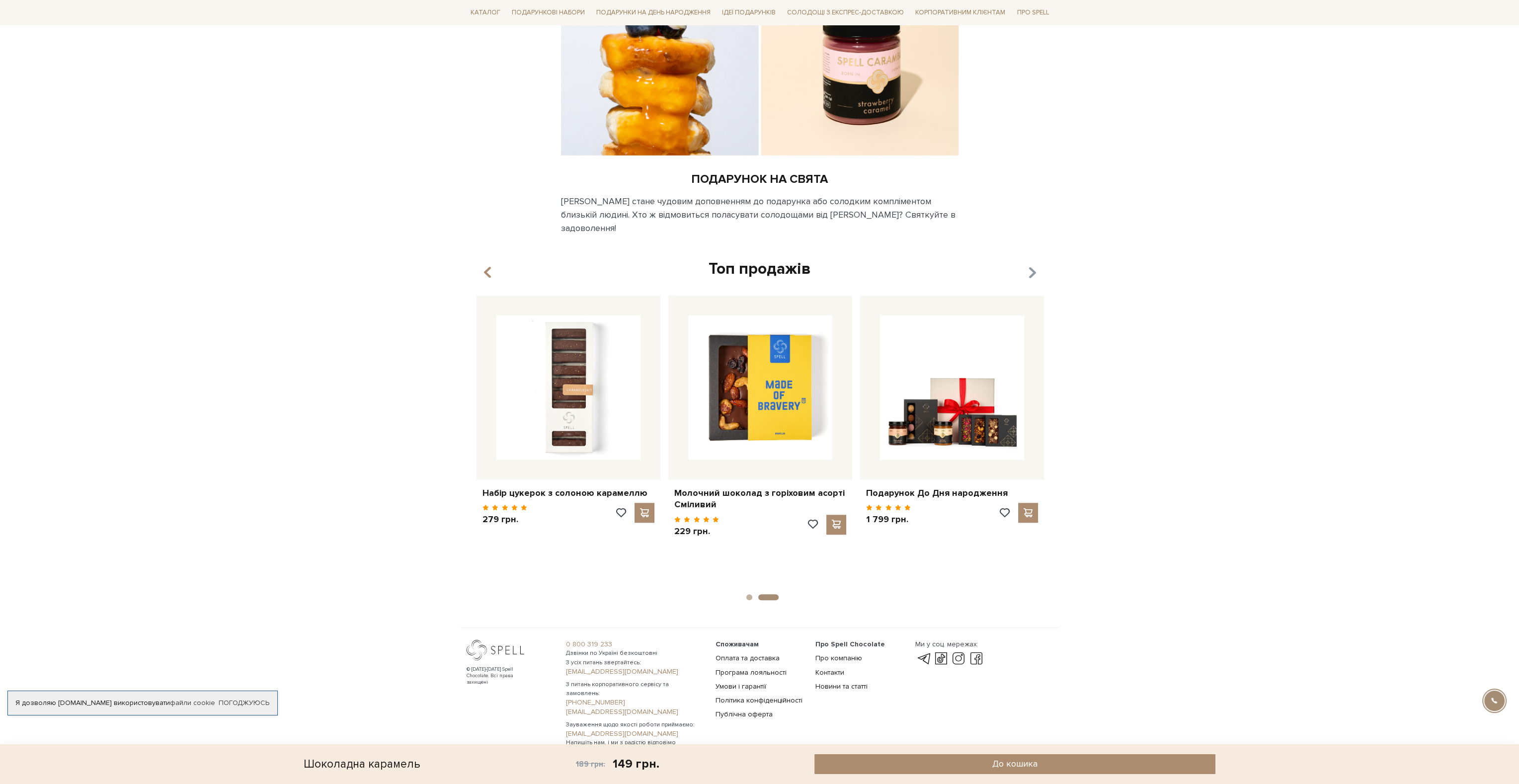
click at [1032, 264] on icon "button" at bounding box center [1032, 272] width 8 height 17
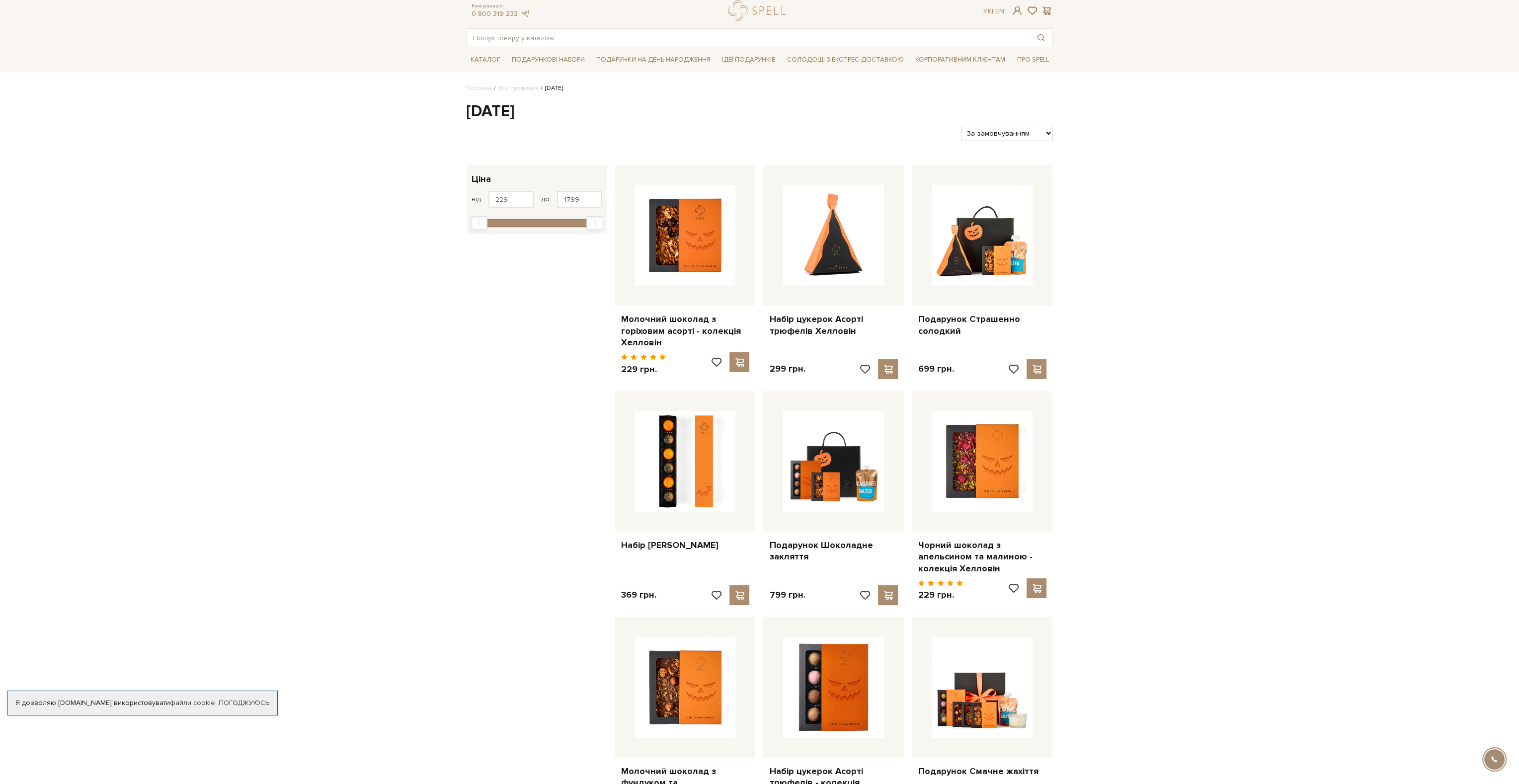
scroll to position [50, 0]
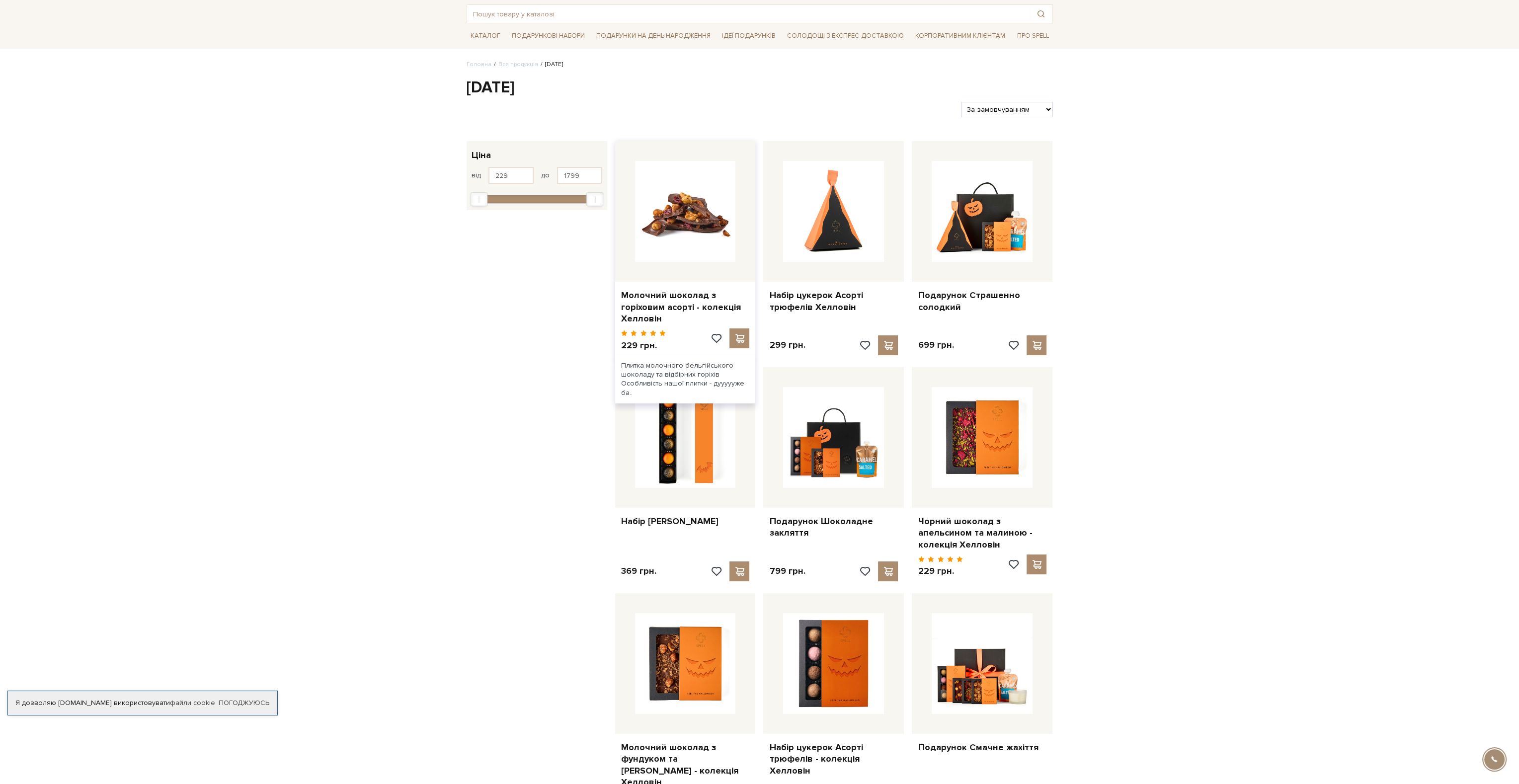
click at [664, 209] on img at bounding box center [686, 212] width 101 height 101
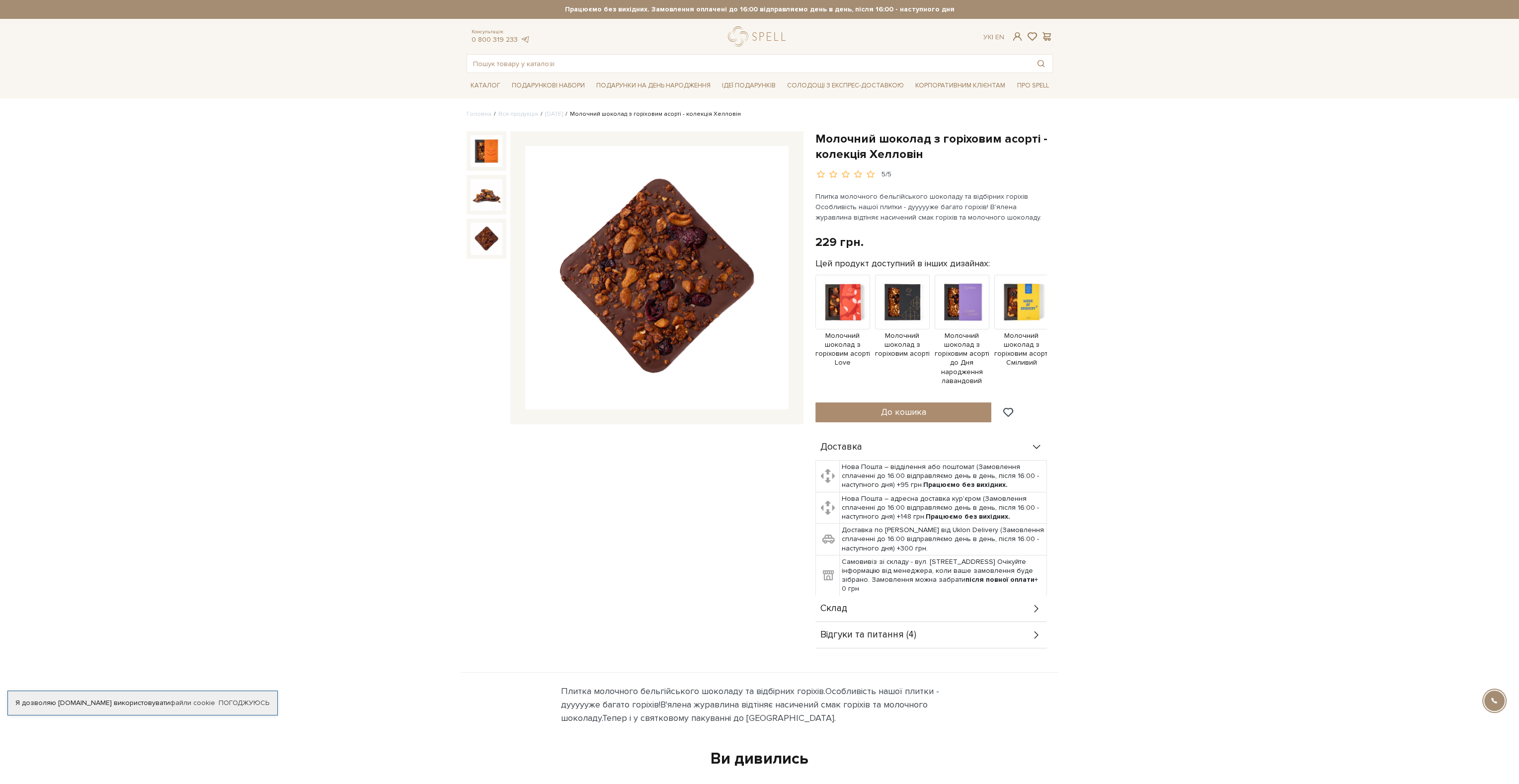
click at [483, 228] on img at bounding box center [487, 239] width 32 height 32
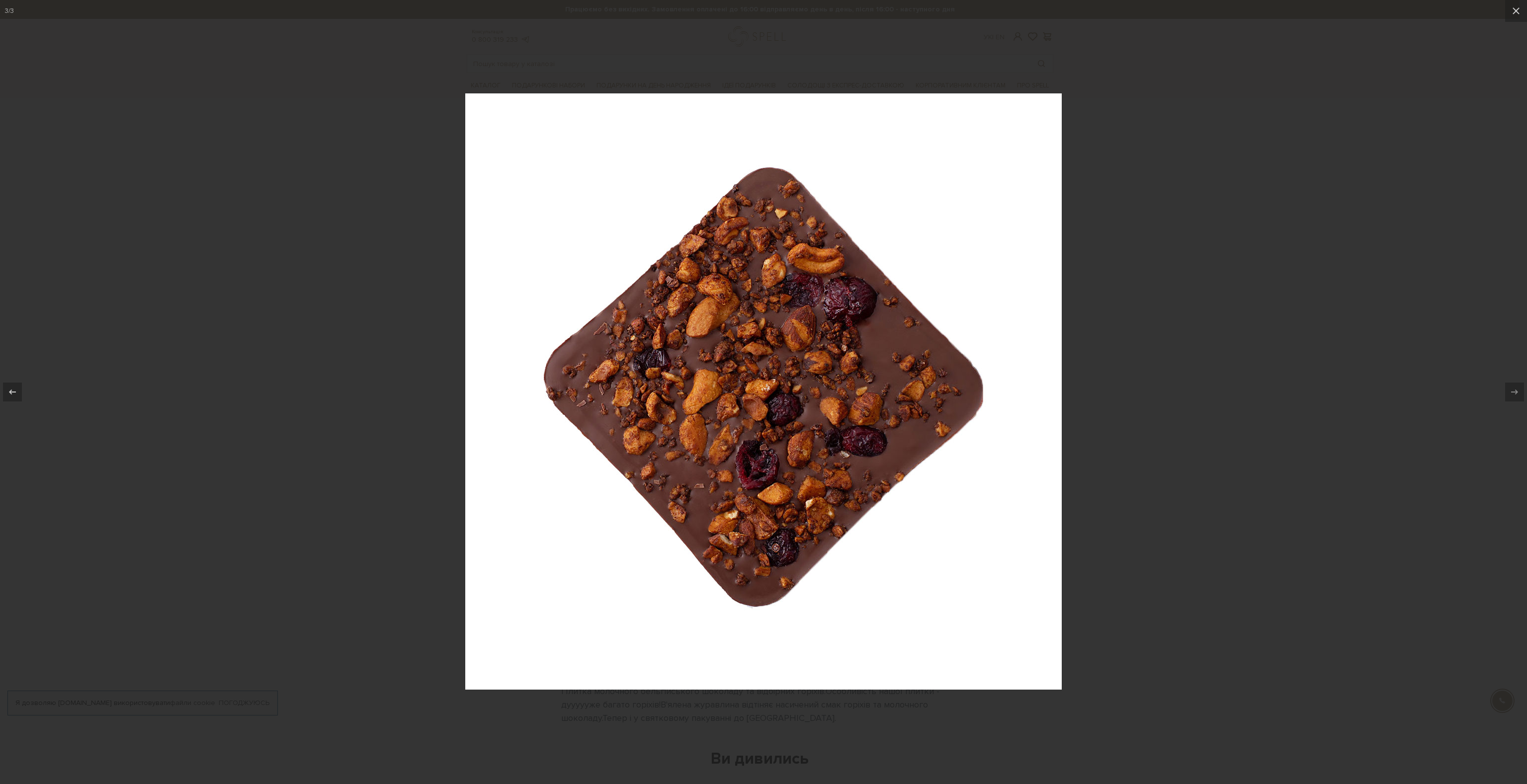
drag, startPoint x: 1197, startPoint y: 178, endPoint x: 1018, endPoint y: 174, distance: 179.0
click at [1194, 178] on div at bounding box center [764, 392] width 1527 height 784
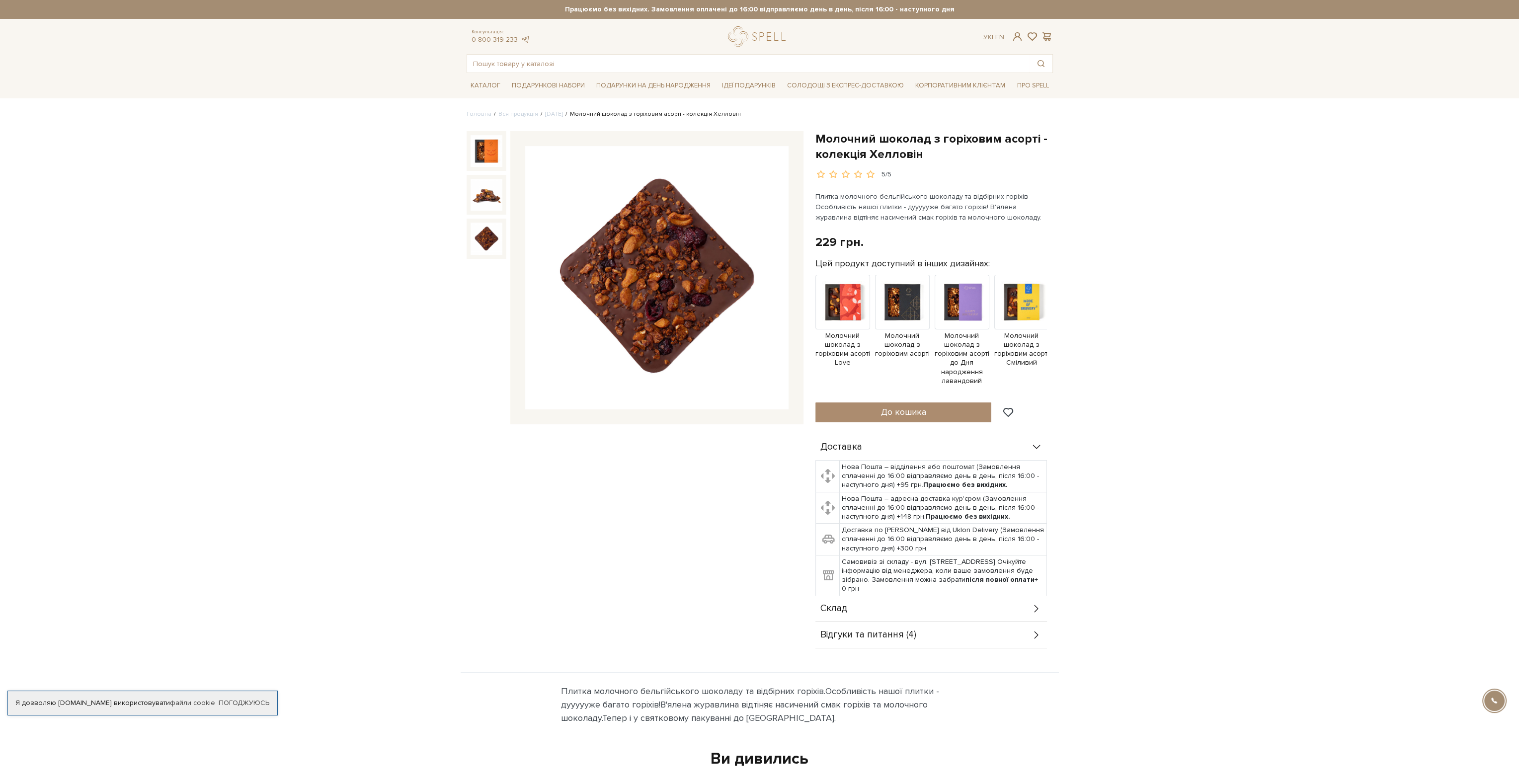
click at [478, 195] on img at bounding box center [487, 195] width 32 height 32
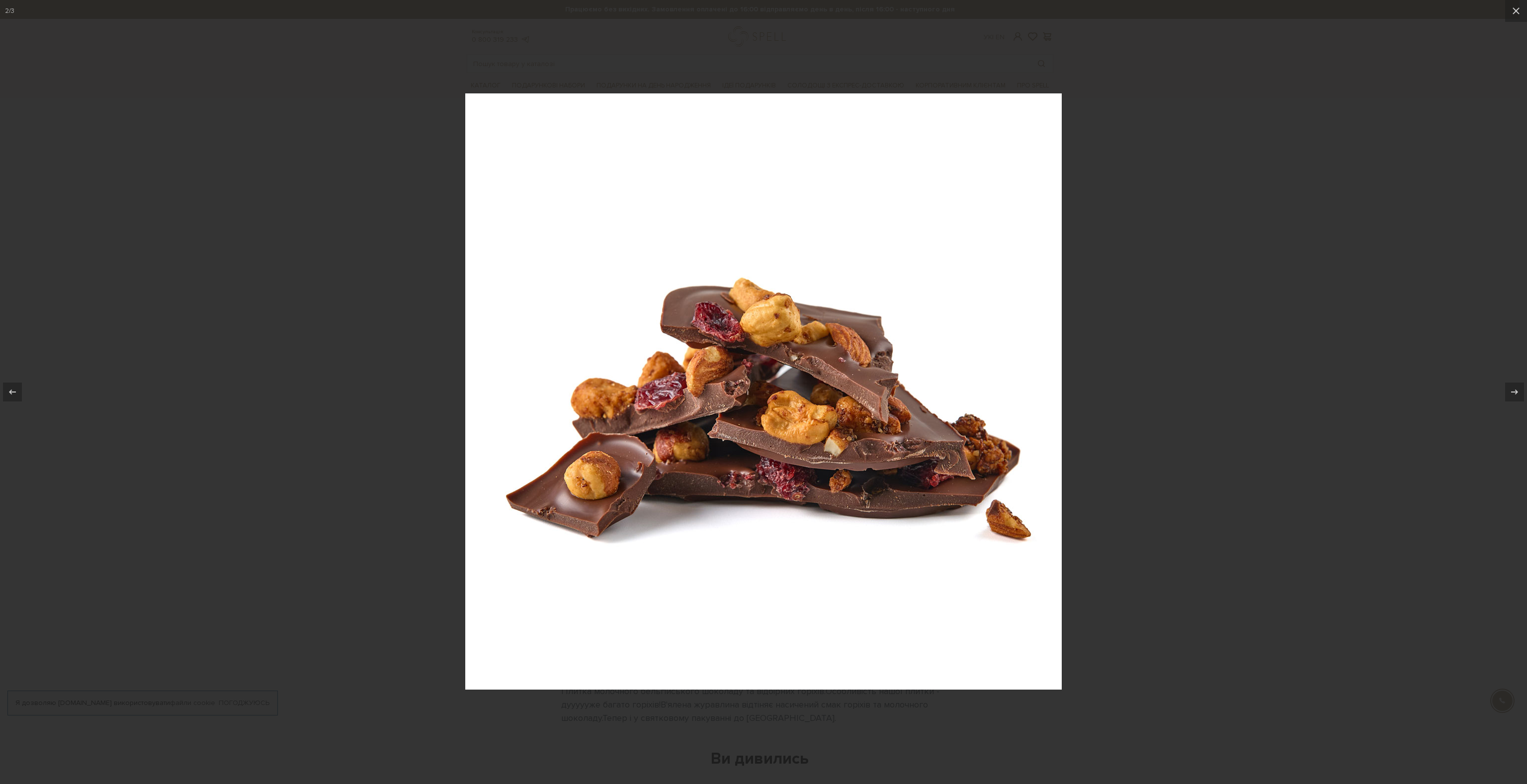
click at [1259, 199] on div at bounding box center [764, 392] width 1527 height 784
